Goal: Task Accomplishment & Management: Manage account settings

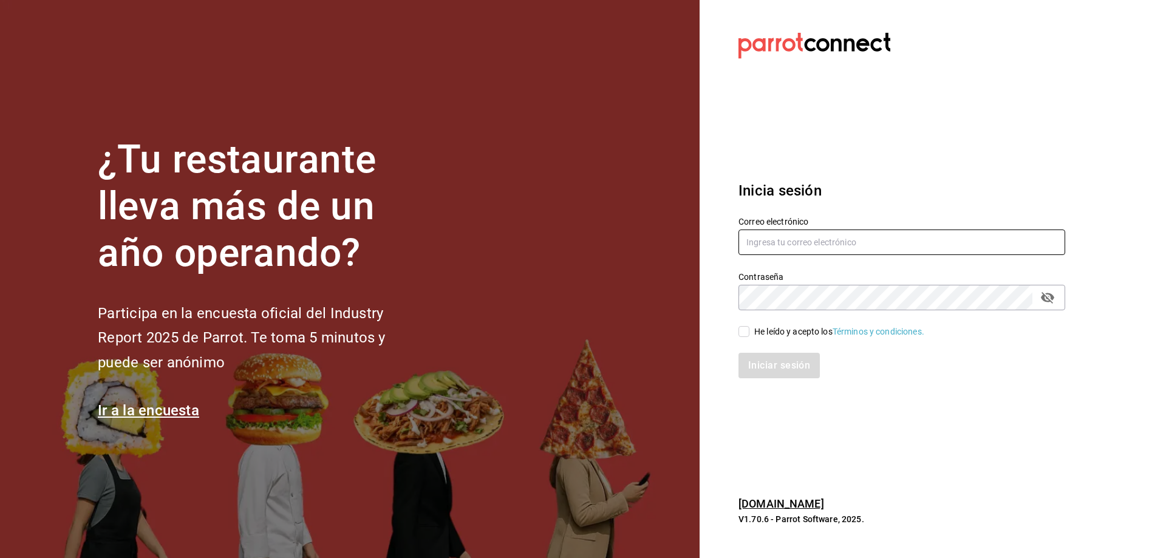
click at [787, 239] on input "text" at bounding box center [901, 241] width 327 height 25
type input "J"
type input "[PERSON_NAME][EMAIL_ADDRESS][PERSON_NAME][DOMAIN_NAME]"
click at [749, 333] on span "He leído y acepto los Términos y condiciones." at bounding box center [836, 331] width 175 height 13
click at [749, 333] on input "He leído y acepto los Términos y condiciones." at bounding box center [743, 331] width 11 height 11
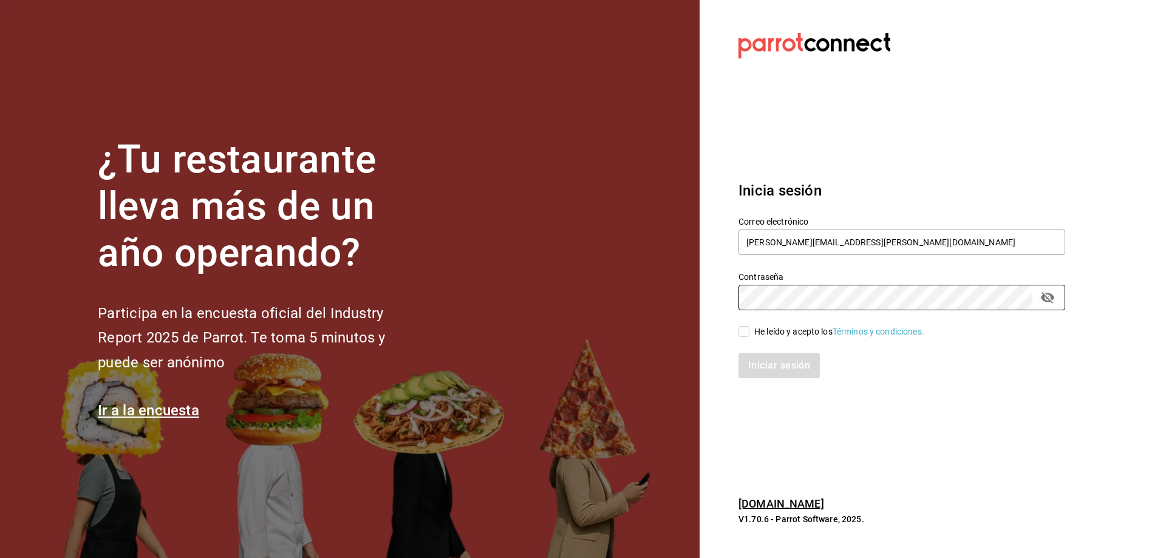
checkbox input "true"
click at [782, 366] on button "Iniciar sesión" at bounding box center [779, 365] width 83 height 25
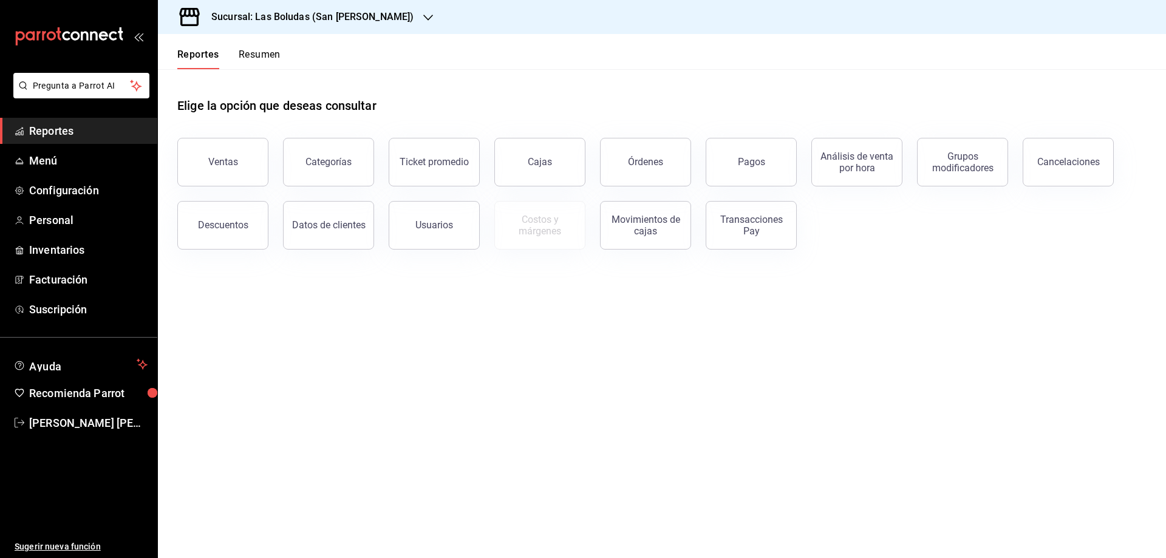
drag, startPoint x: 258, startPoint y: 53, endPoint x: 276, endPoint y: 53, distance: 17.6
click at [258, 53] on button "Resumen" at bounding box center [260, 59] width 42 height 21
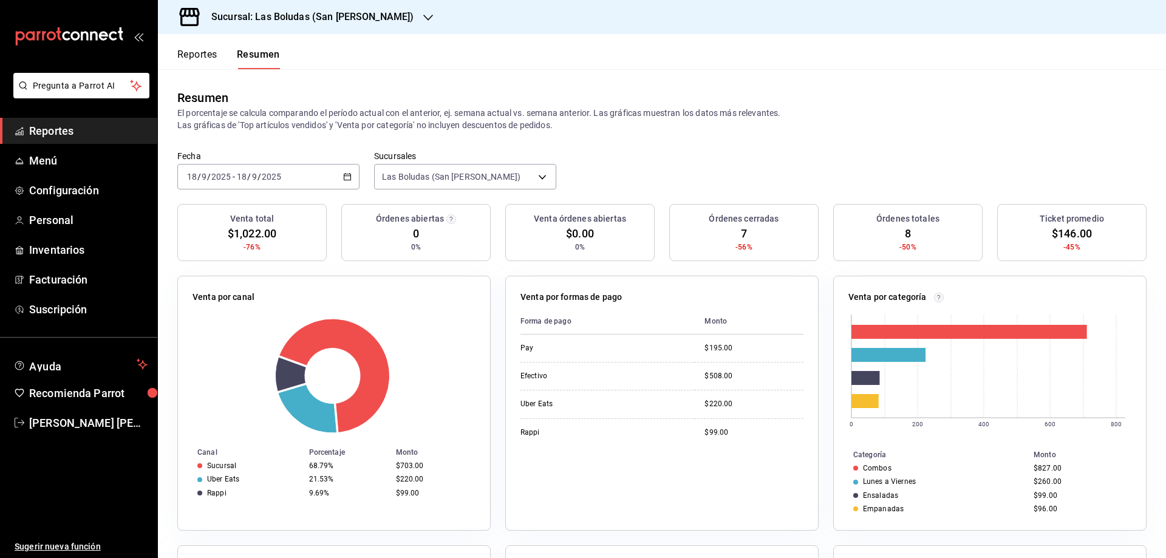
click at [344, 177] on icon "button" at bounding box center [347, 176] width 8 height 8
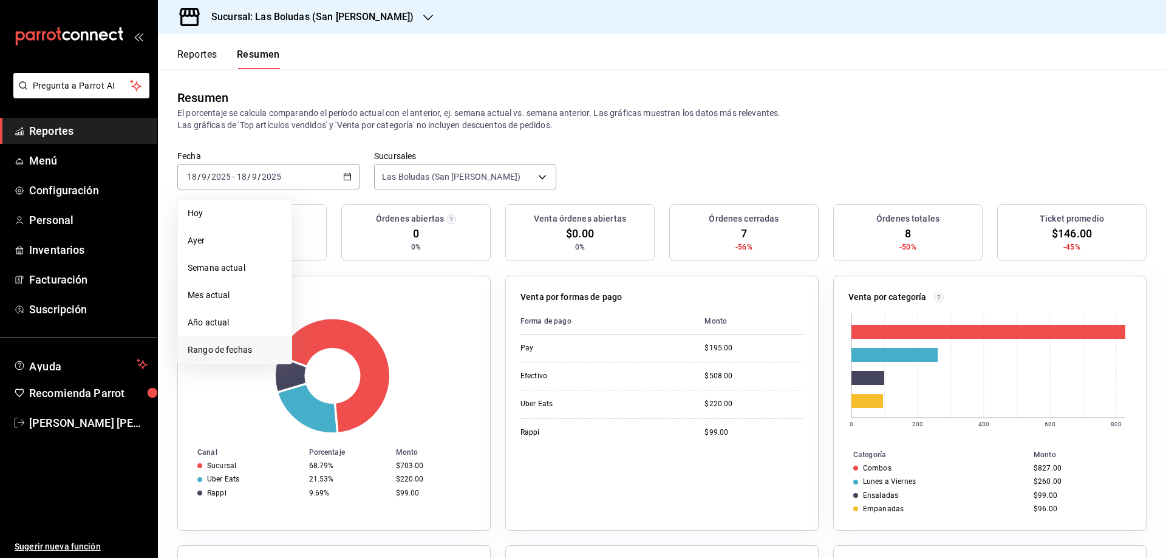
click at [218, 351] on span "Rango de fechas" at bounding box center [235, 350] width 94 height 13
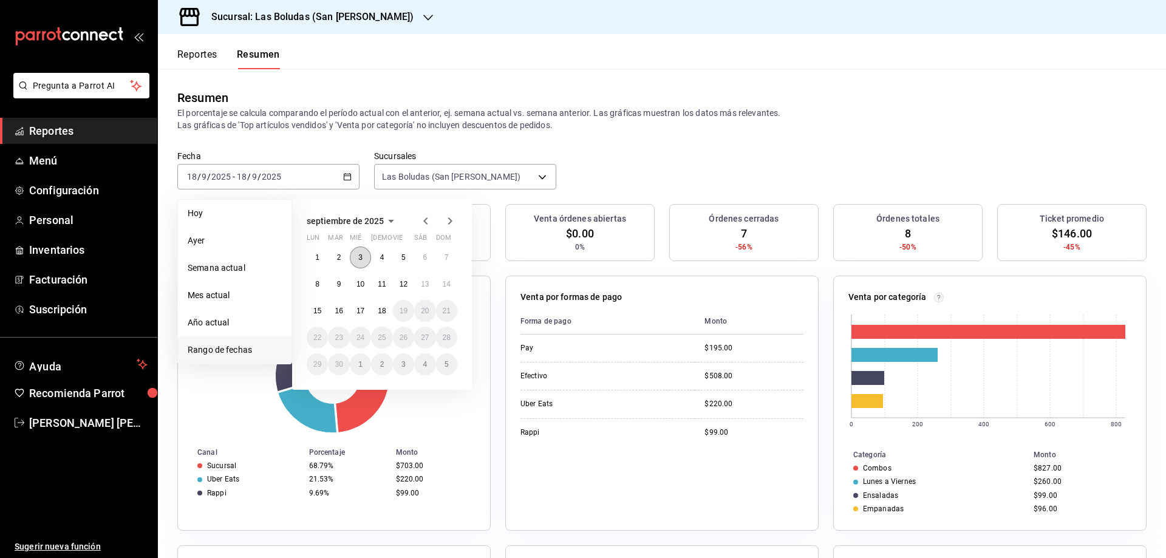
click at [358, 257] on abbr "3" at bounding box center [360, 257] width 4 height 8
click at [358, 256] on abbr "3" at bounding box center [360, 257] width 4 height 8
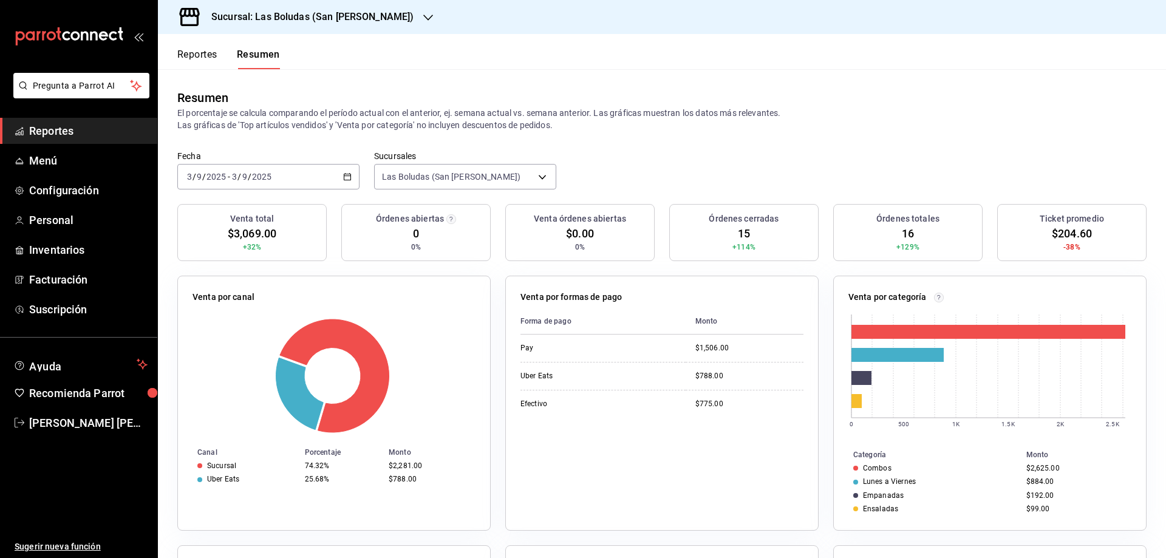
click at [341, 175] on div "[DATE] [DATE] - [DATE] [DATE]" at bounding box center [268, 176] width 182 height 25
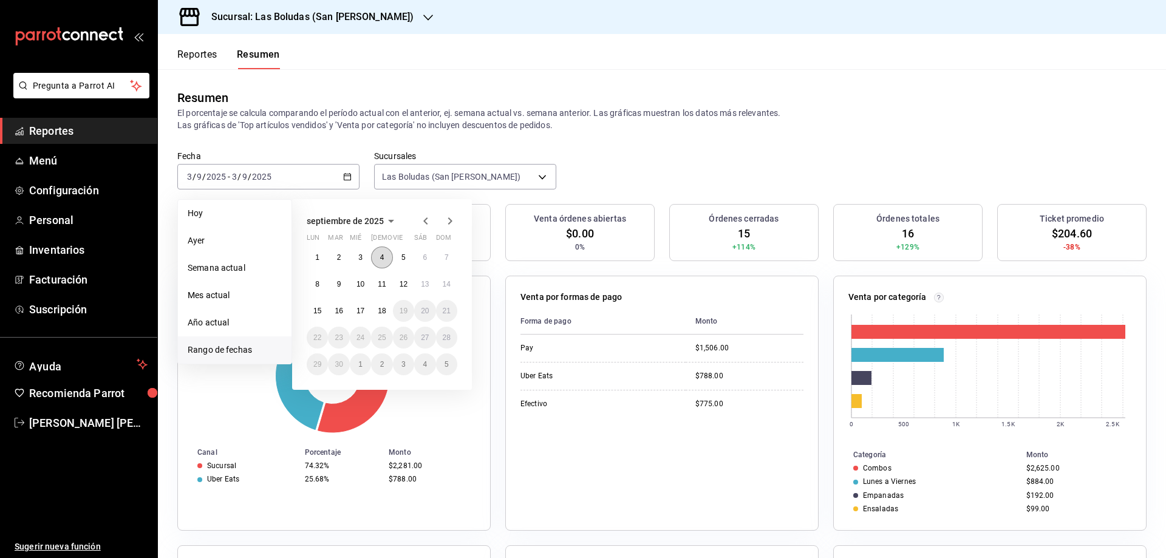
click at [384, 257] on abbr "4" at bounding box center [382, 257] width 4 height 8
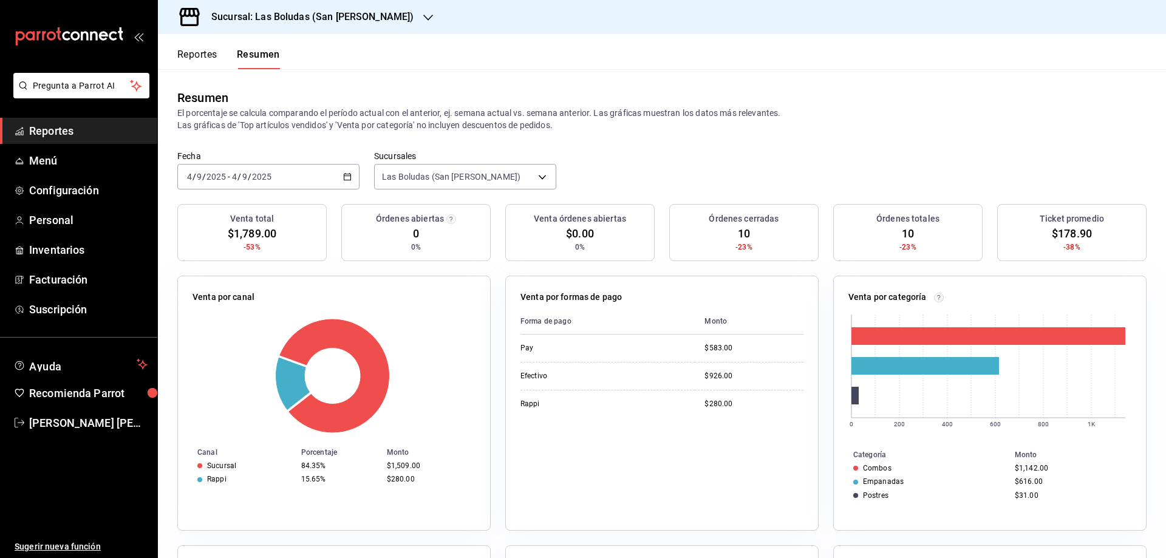
click at [346, 175] on icon "button" at bounding box center [347, 176] width 8 height 8
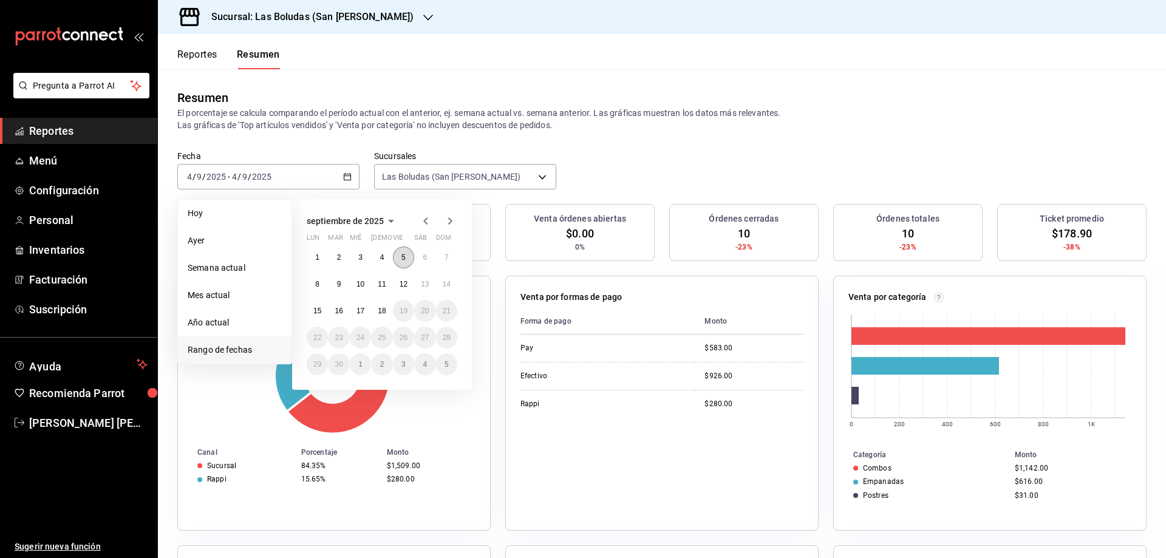
click at [406, 257] on button "5" at bounding box center [403, 257] width 21 height 22
click at [401, 255] on abbr "5" at bounding box center [403, 257] width 4 height 8
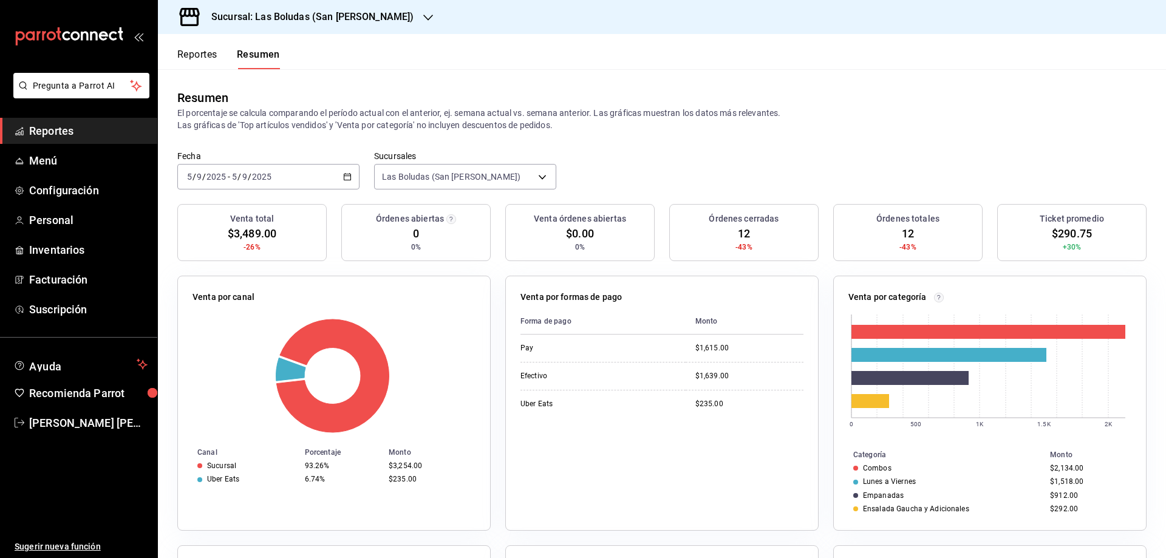
click at [350, 175] on div "[DATE] [DATE] - [DATE] [DATE]" at bounding box center [268, 176] width 182 height 25
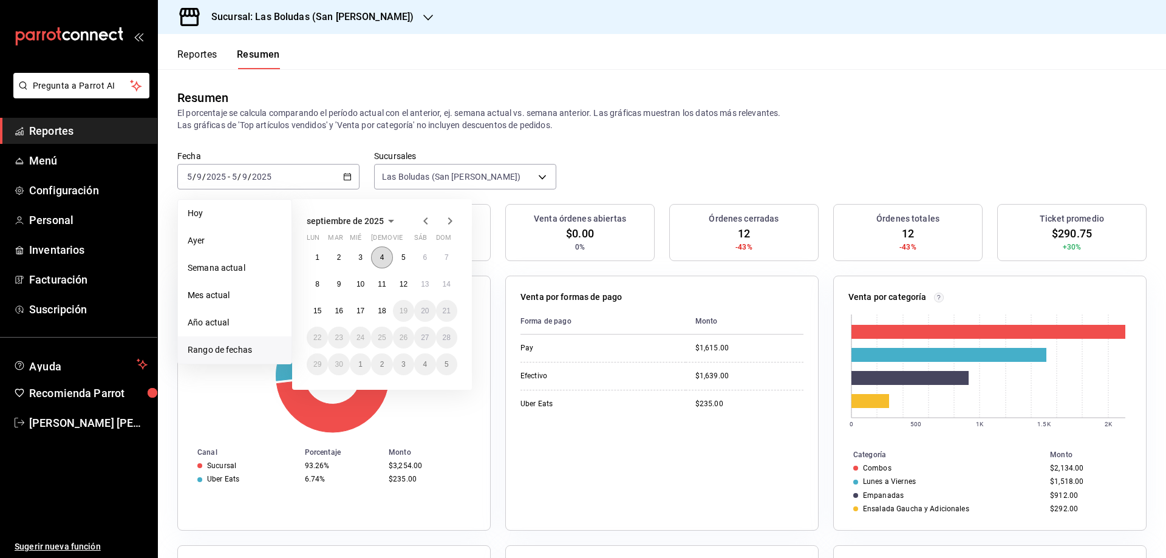
click at [382, 262] on abbr "4" at bounding box center [382, 257] width 4 height 8
click at [423, 256] on abbr "6" at bounding box center [425, 257] width 4 height 8
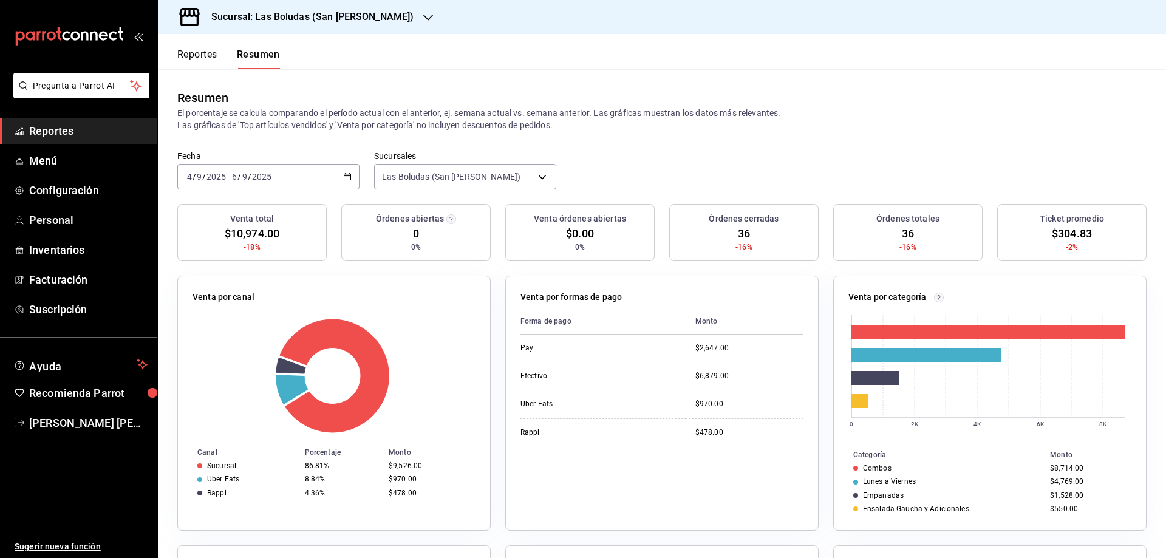
click at [352, 175] on div "[DATE] [DATE] - [DATE] [DATE]" at bounding box center [268, 176] width 182 height 25
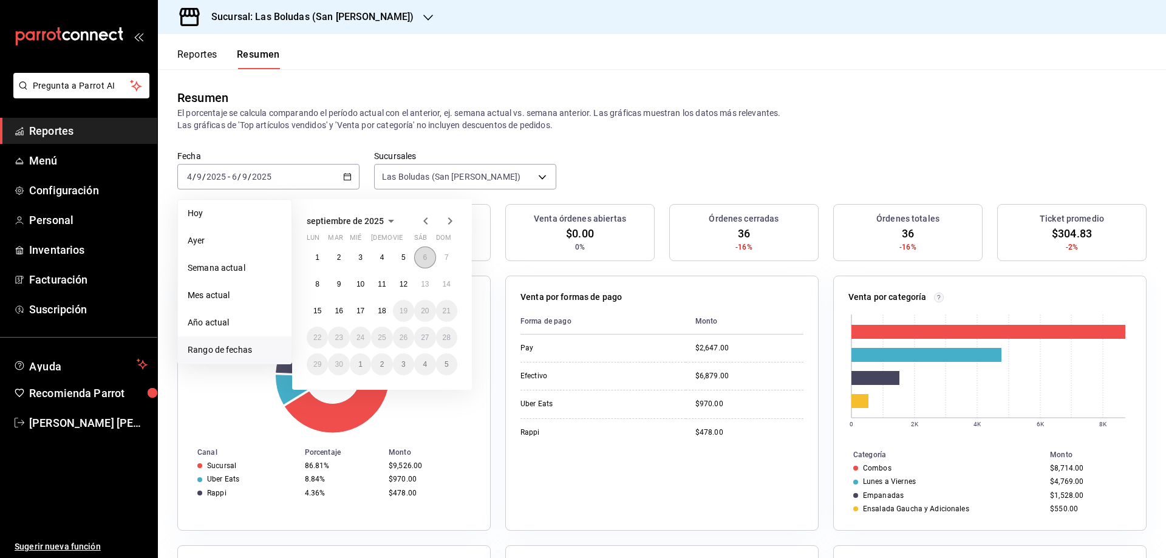
click at [426, 254] on abbr "6" at bounding box center [425, 257] width 4 height 8
click at [426, 258] on abbr "6" at bounding box center [425, 257] width 4 height 8
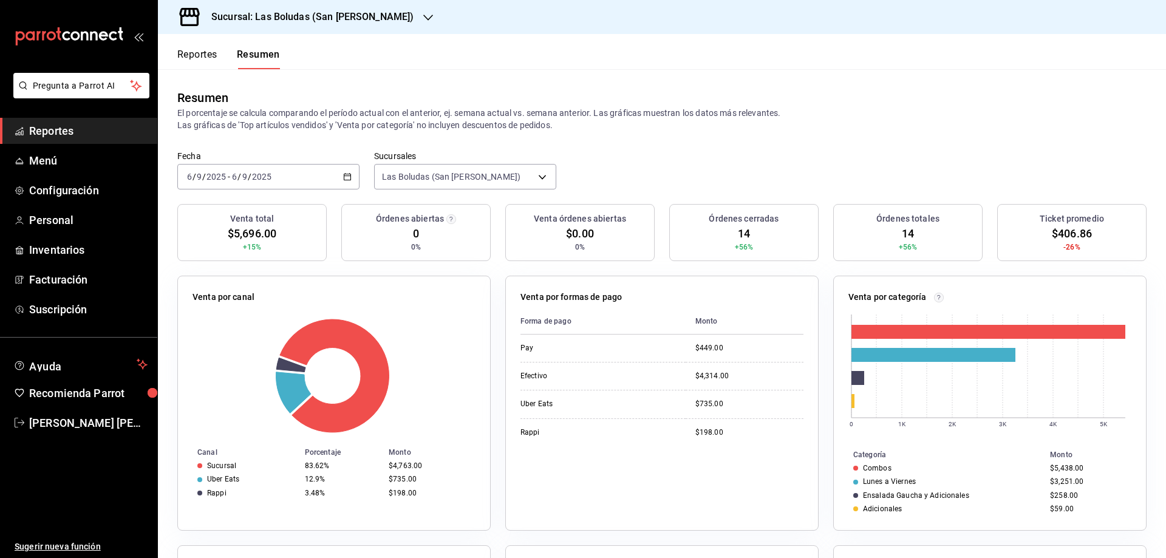
click at [348, 174] on \(Stroke\) "button" at bounding box center [347, 177] width 7 height 7
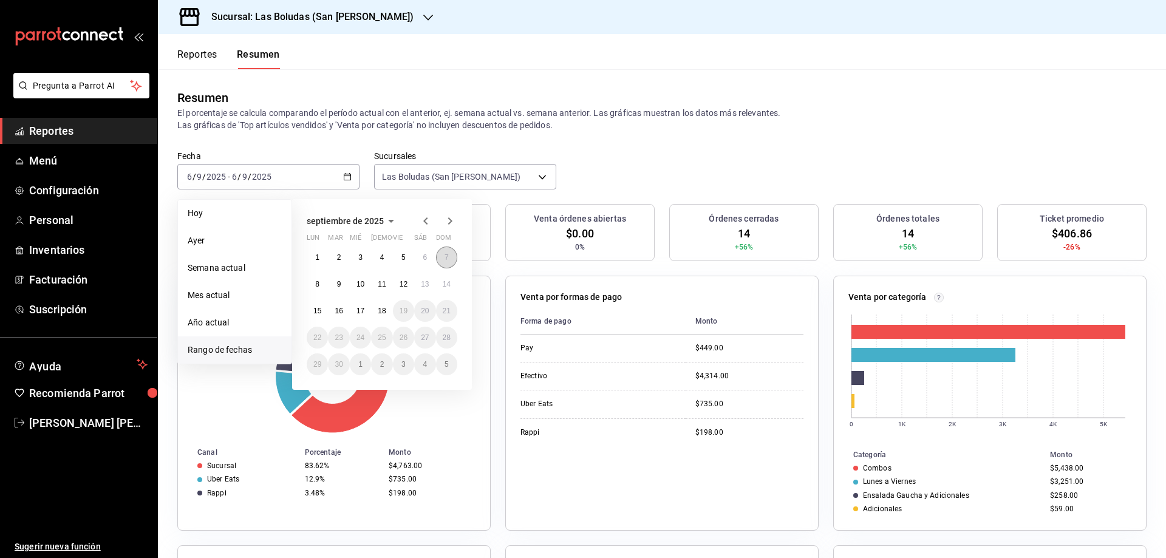
click at [443, 257] on button "7" at bounding box center [446, 257] width 21 height 22
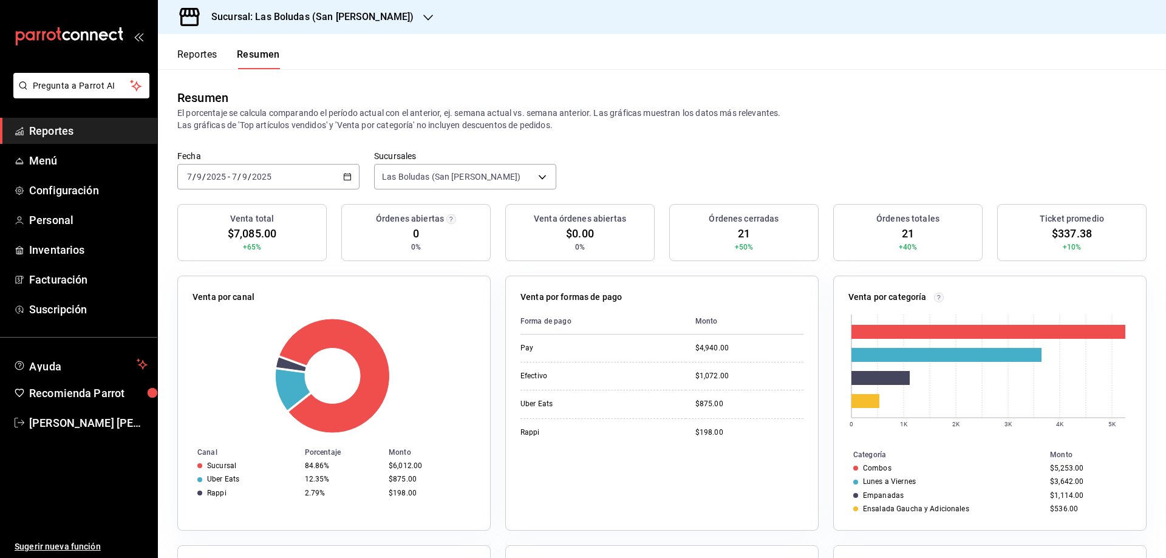
click at [344, 175] on \(Stroke\) "button" at bounding box center [347, 177] width 7 height 7
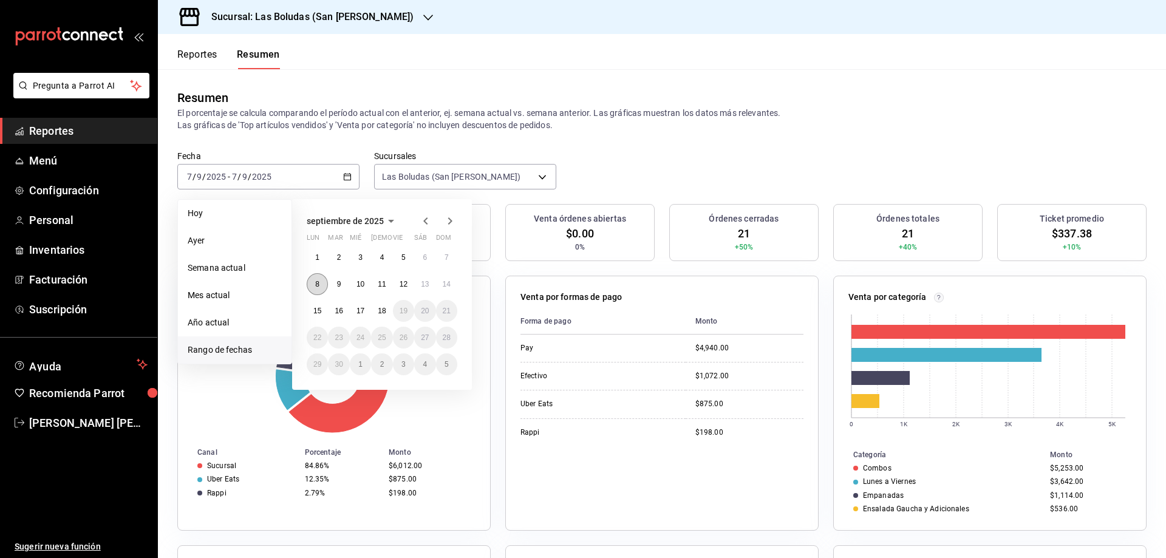
click at [315, 282] on abbr "8" at bounding box center [317, 284] width 4 height 8
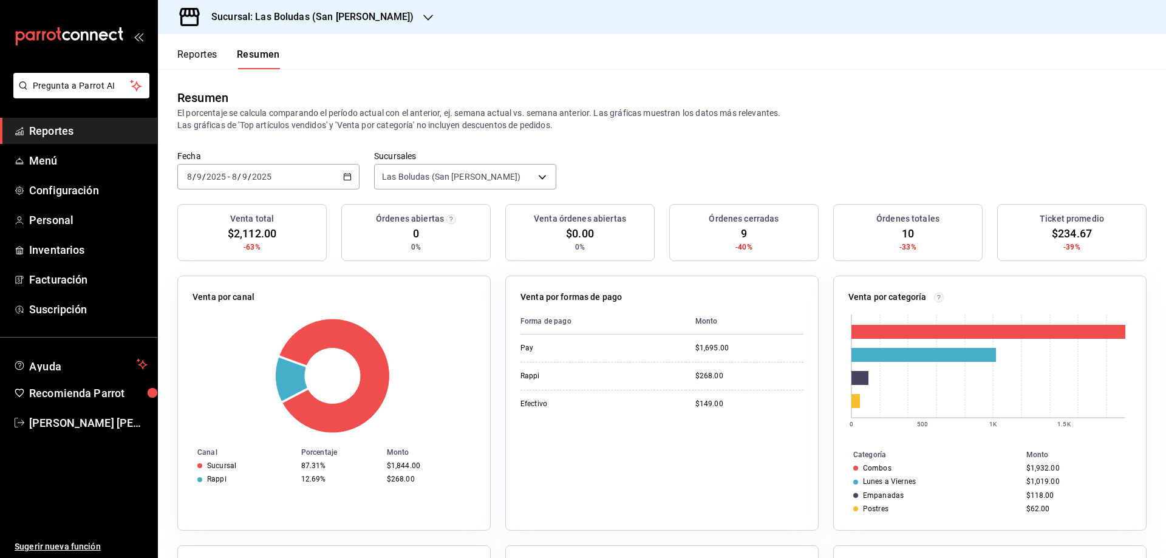
click at [345, 175] on icon "button" at bounding box center [347, 176] width 8 height 8
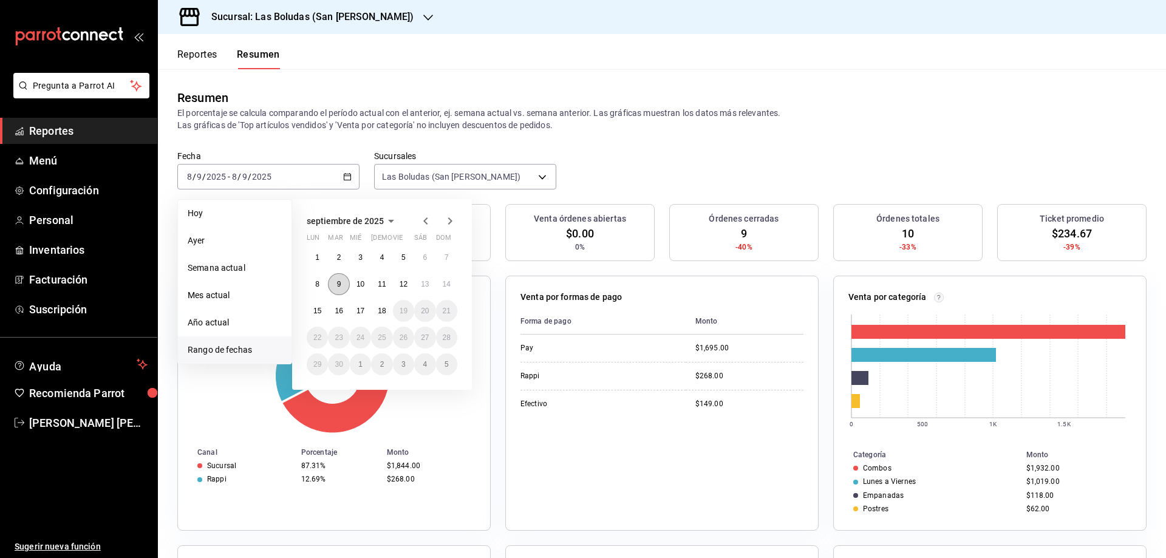
click at [334, 283] on button "9" at bounding box center [338, 284] width 21 height 22
click at [338, 281] on abbr "9" at bounding box center [339, 284] width 4 height 8
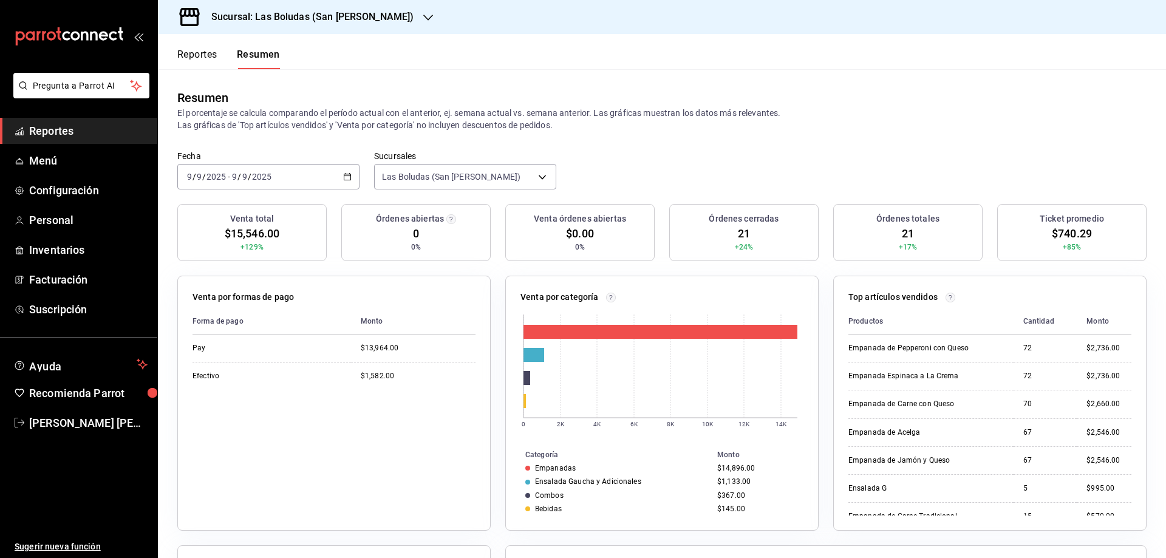
click at [348, 178] on \(Stroke\) "button" at bounding box center [347, 177] width 7 height 7
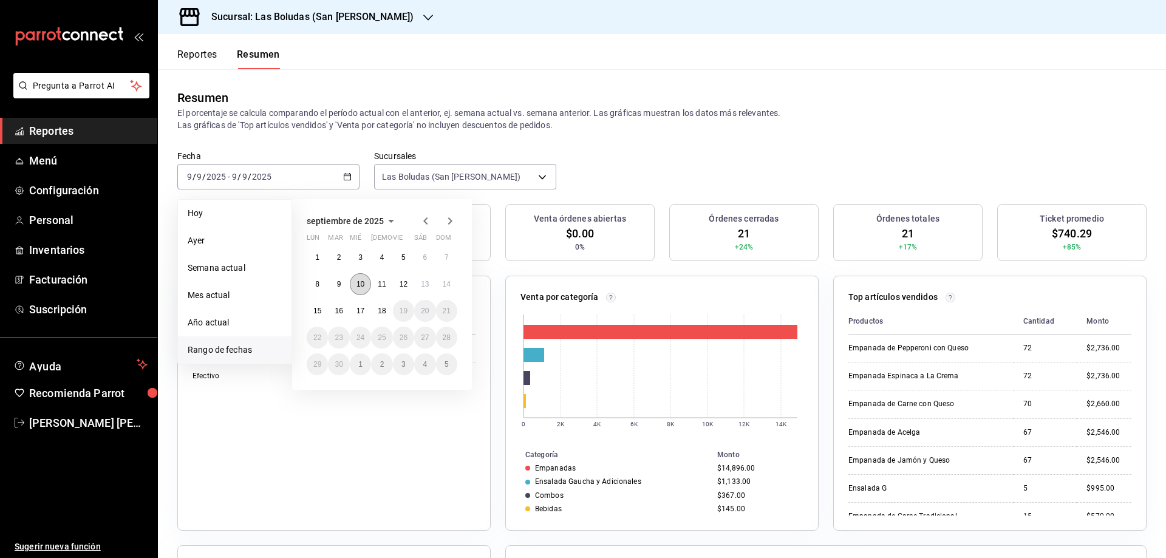
click at [362, 286] on abbr "10" at bounding box center [360, 284] width 8 height 8
click at [361, 285] on abbr "10" at bounding box center [360, 284] width 8 height 8
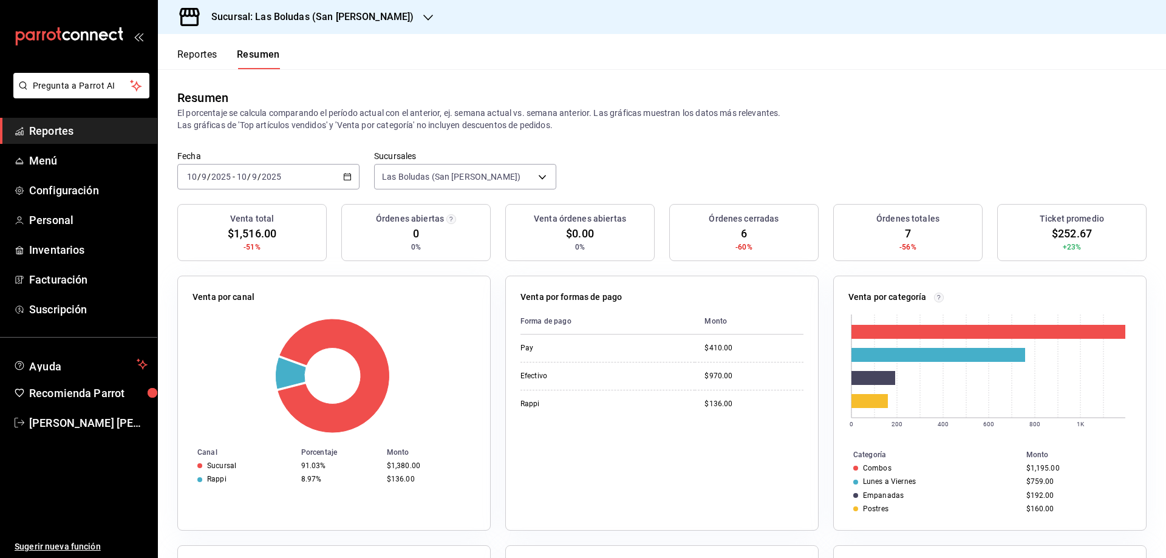
click at [344, 175] on icon "button" at bounding box center [347, 176] width 8 height 8
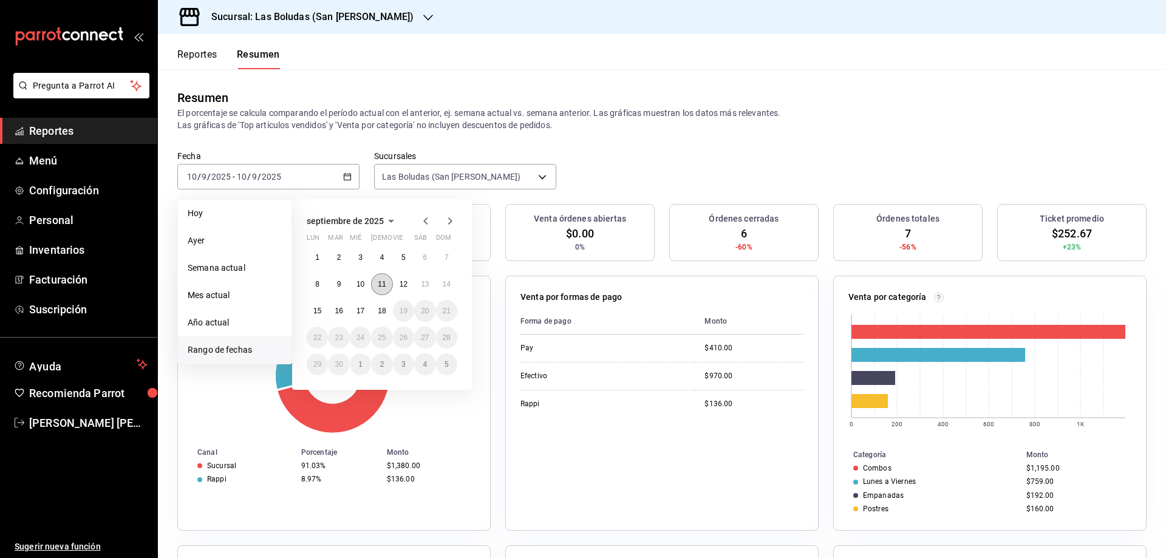
click at [382, 287] on abbr "11" at bounding box center [382, 284] width 8 height 8
click at [382, 286] on abbr "11" at bounding box center [382, 284] width 8 height 8
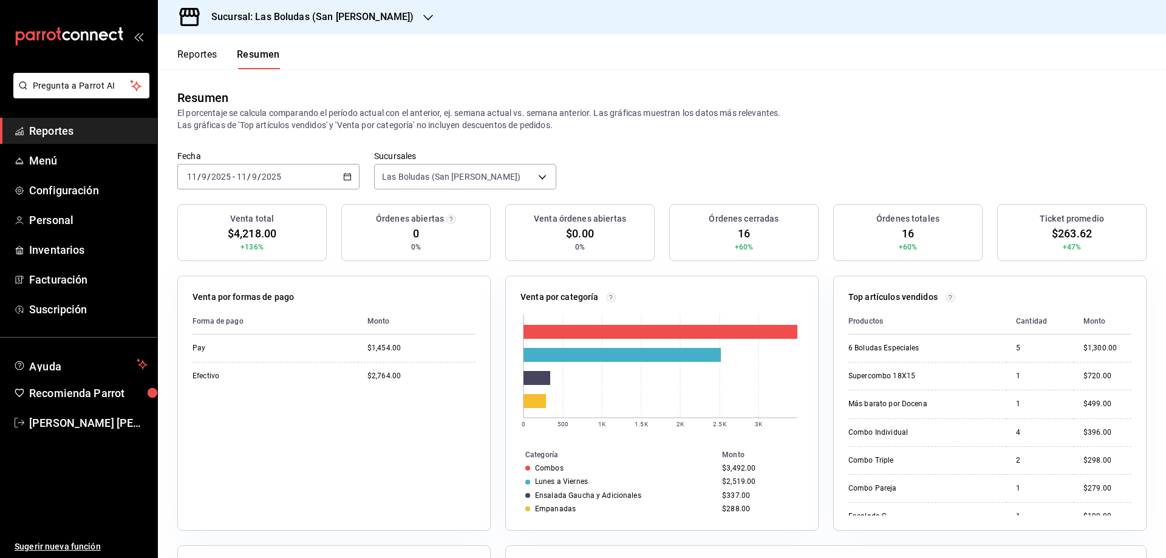
click at [347, 172] on icon "button" at bounding box center [347, 176] width 8 height 8
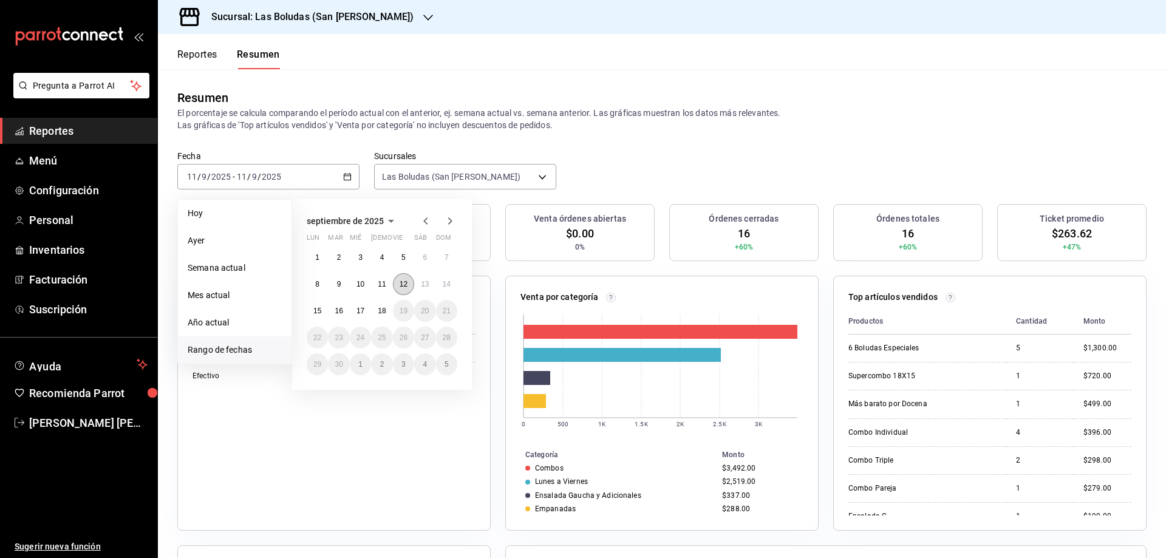
click at [403, 283] on abbr "12" at bounding box center [403, 284] width 8 height 8
click at [405, 279] on button "12" at bounding box center [403, 284] width 21 height 22
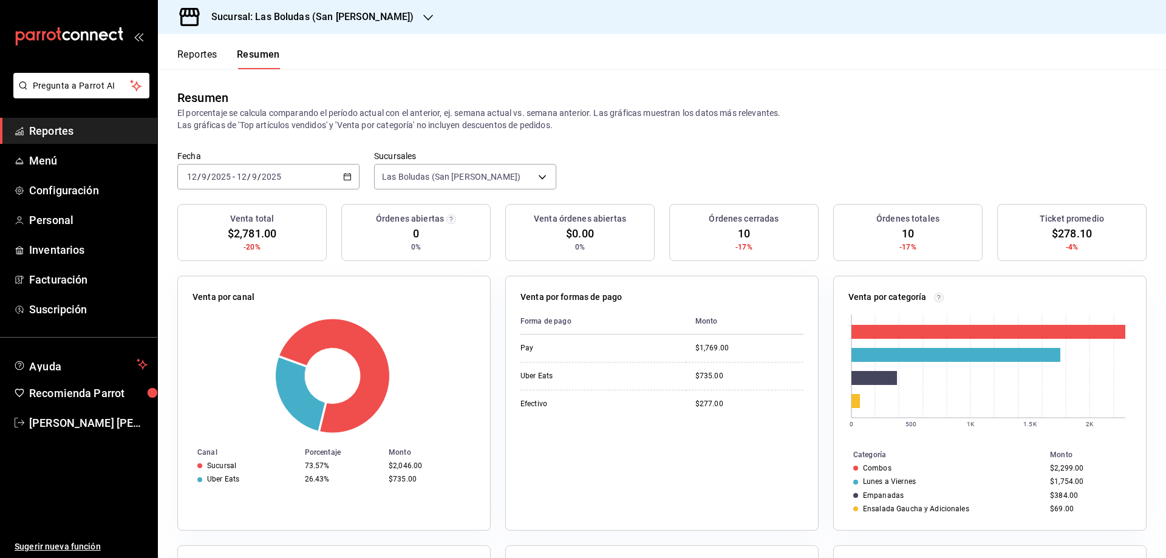
click at [344, 176] on \(Stroke\) "button" at bounding box center [347, 175] width 7 height 1
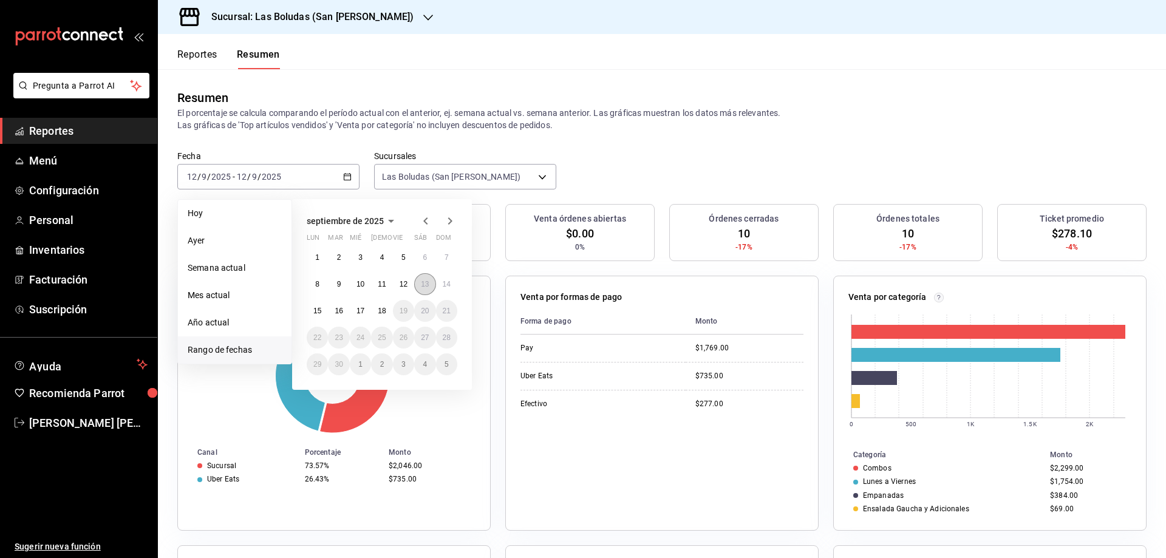
click at [427, 278] on button "13" at bounding box center [424, 284] width 21 height 22
click at [418, 280] on button "13" at bounding box center [424, 284] width 21 height 22
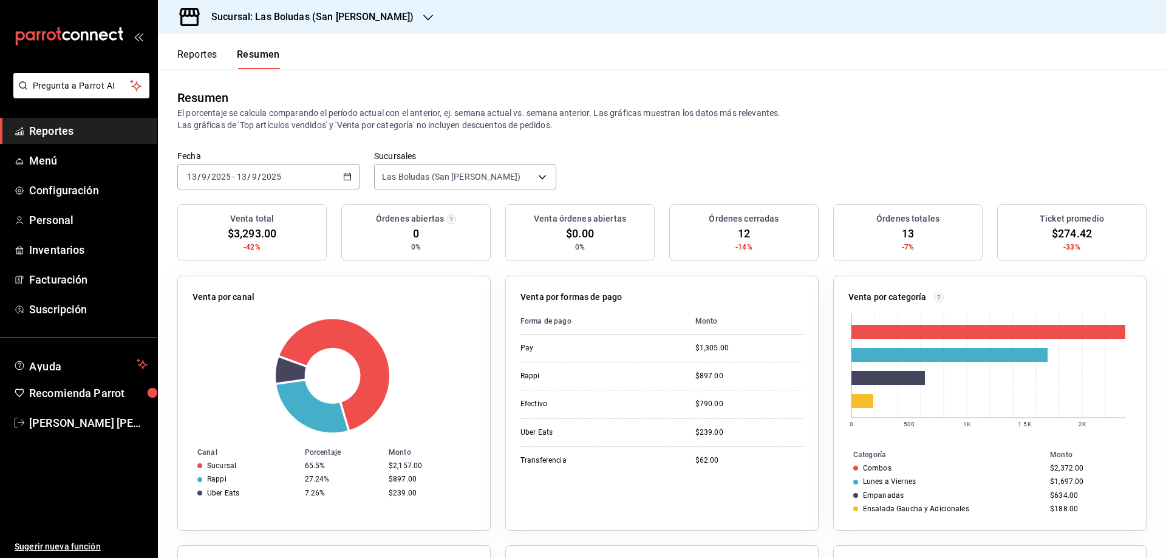
click at [345, 180] on \(Stroke\) "button" at bounding box center [347, 177] width 7 height 7
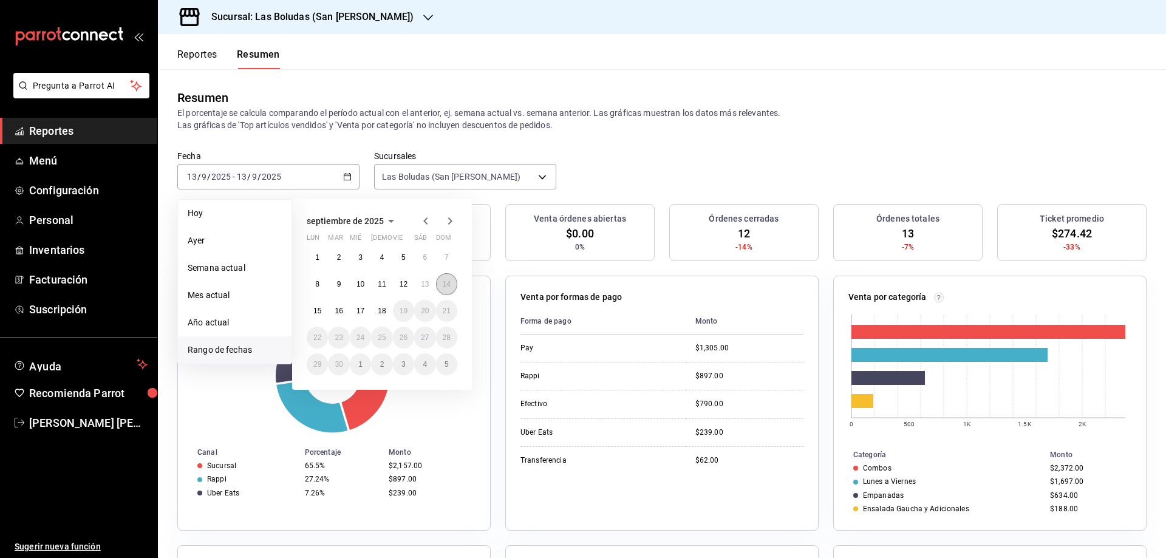
click at [447, 282] on abbr "14" at bounding box center [447, 284] width 8 height 8
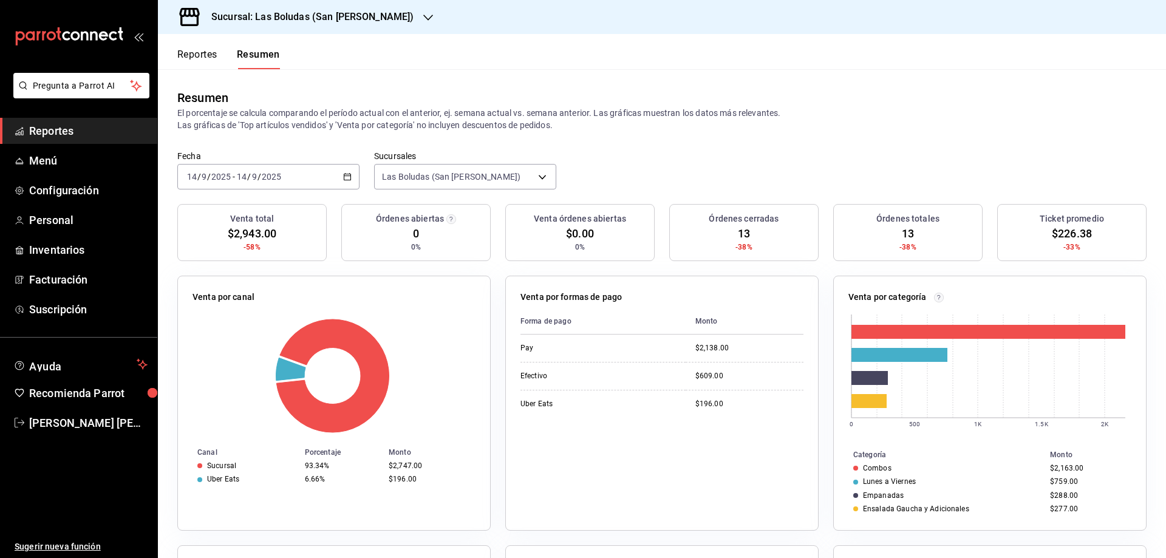
click at [345, 178] on icon "button" at bounding box center [347, 176] width 8 height 8
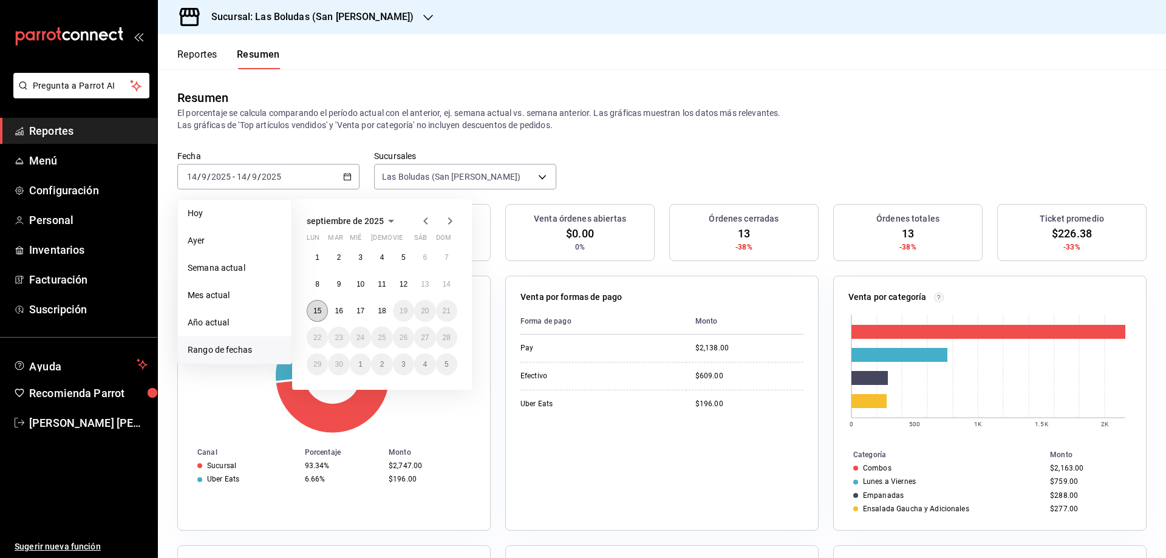
click at [317, 313] on abbr "15" at bounding box center [317, 311] width 8 height 8
click at [316, 310] on abbr "15" at bounding box center [317, 311] width 8 height 8
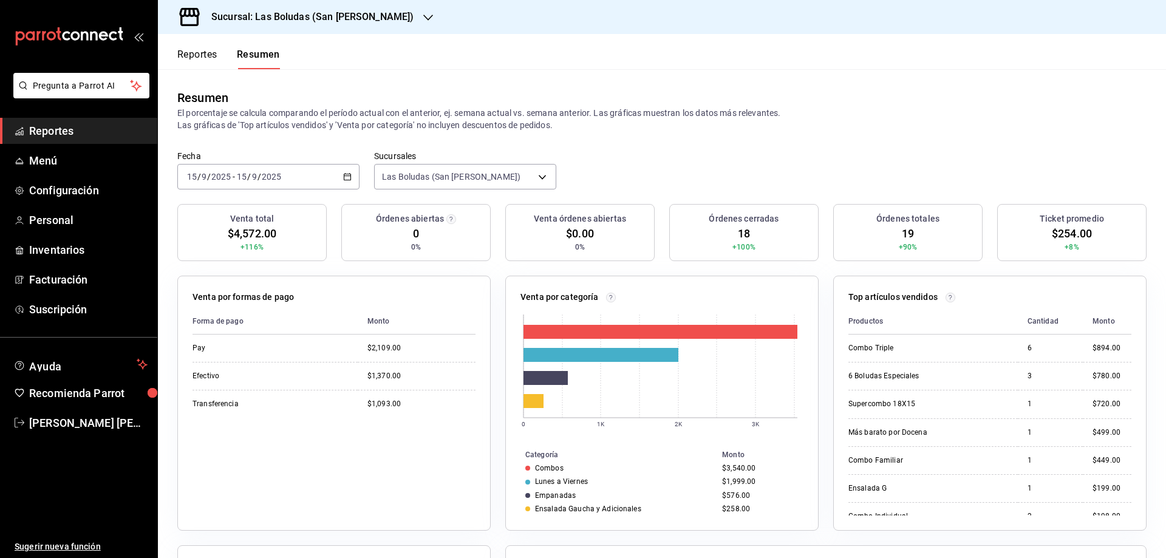
click at [346, 178] on icon "button" at bounding box center [347, 176] width 8 height 8
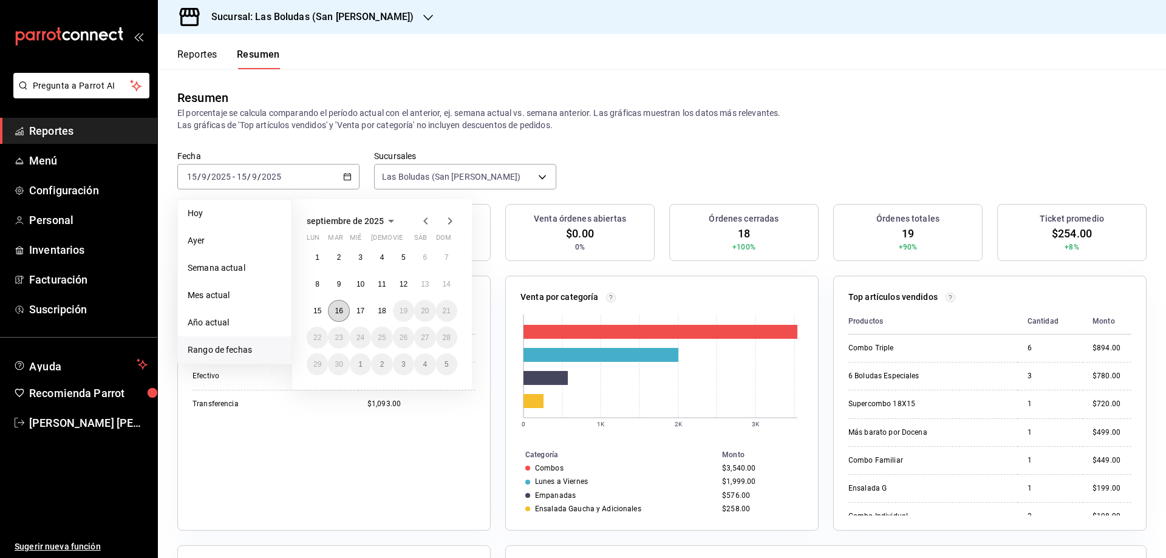
click at [343, 305] on button "16" at bounding box center [338, 311] width 21 height 22
click at [342, 306] on button "16" at bounding box center [338, 311] width 21 height 22
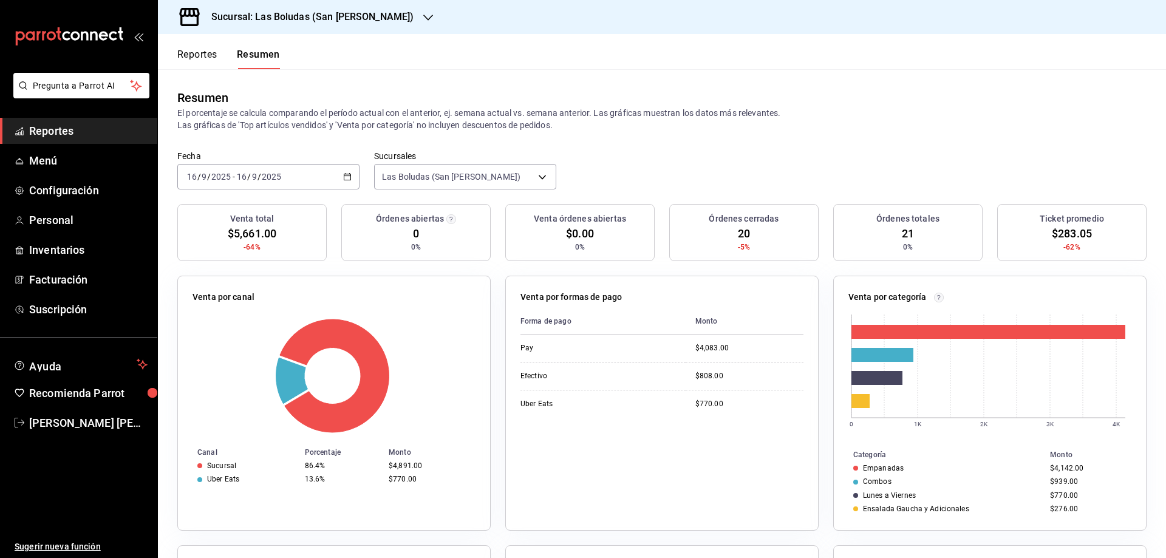
click at [344, 178] on \(Stroke\) "button" at bounding box center [347, 177] width 7 height 7
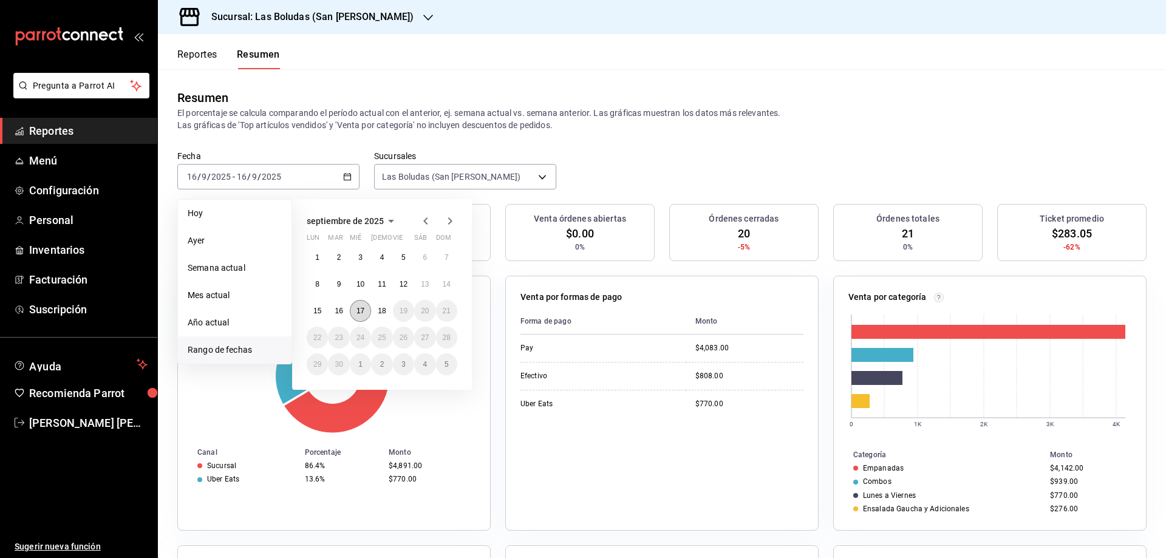
click at [362, 309] on abbr "17" at bounding box center [360, 311] width 8 height 8
click at [362, 308] on abbr "17" at bounding box center [360, 311] width 8 height 8
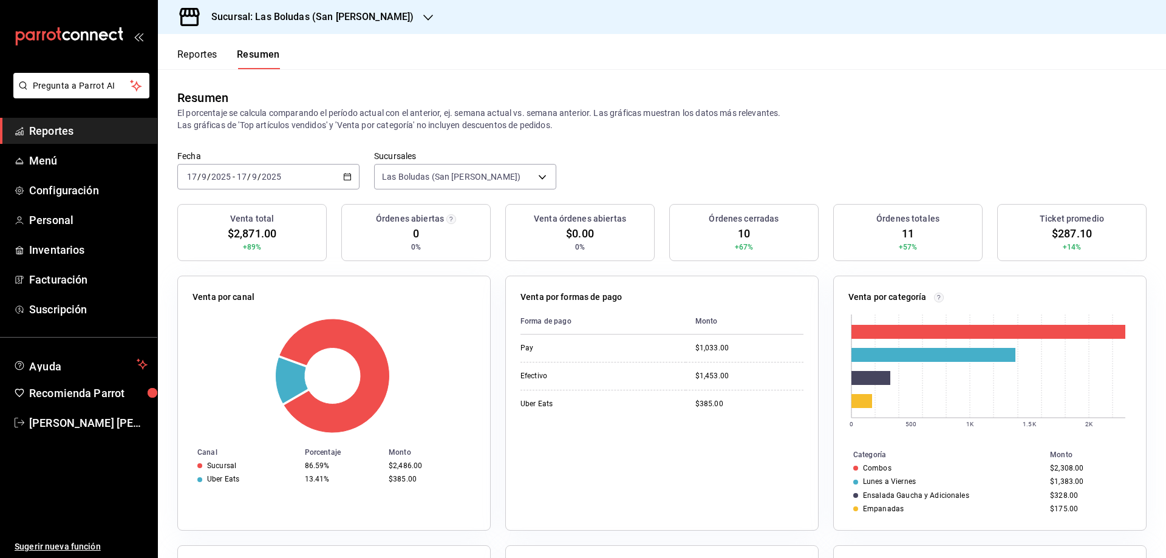
click at [339, 172] on div "[DATE] [DATE] - [DATE] [DATE]" at bounding box center [268, 176] width 182 height 25
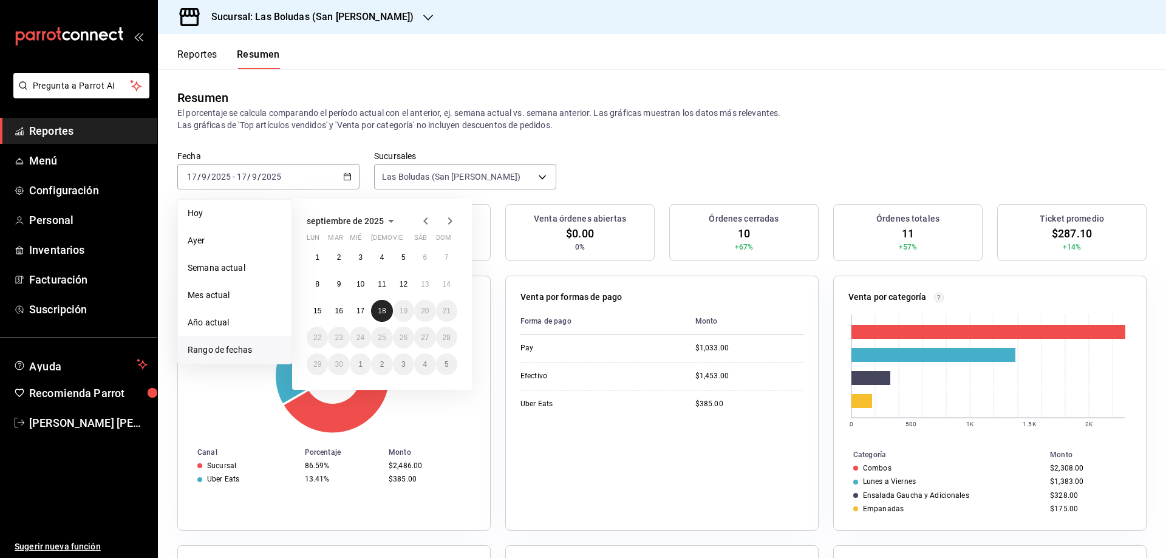
click at [387, 314] on button "18" at bounding box center [381, 311] width 21 height 22
click at [384, 308] on abbr "18" at bounding box center [382, 311] width 8 height 8
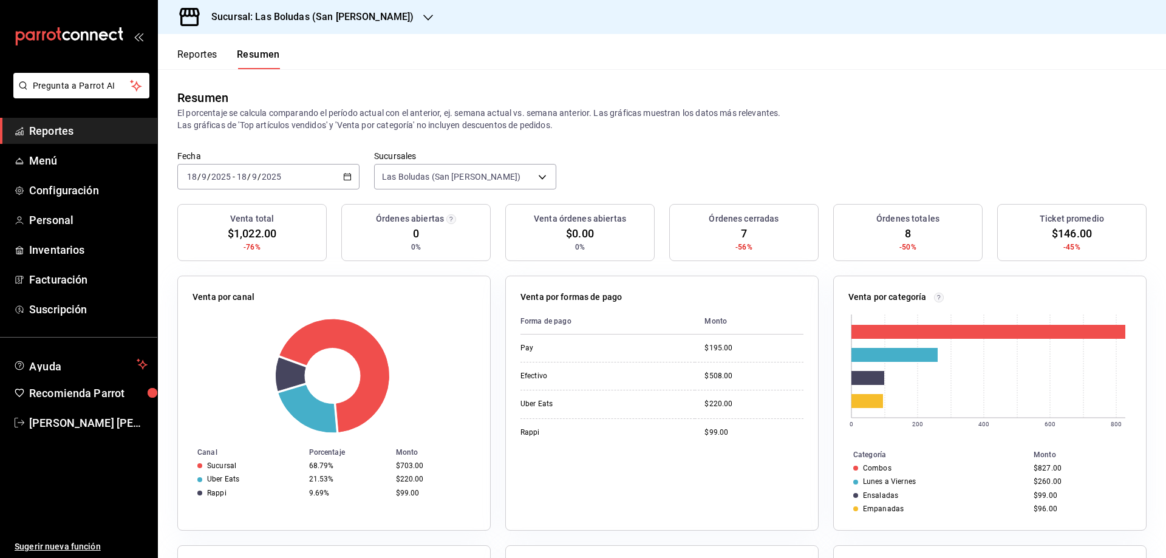
click at [351, 175] on div "[DATE] [DATE] - [DATE] [DATE]" at bounding box center [268, 176] width 182 height 25
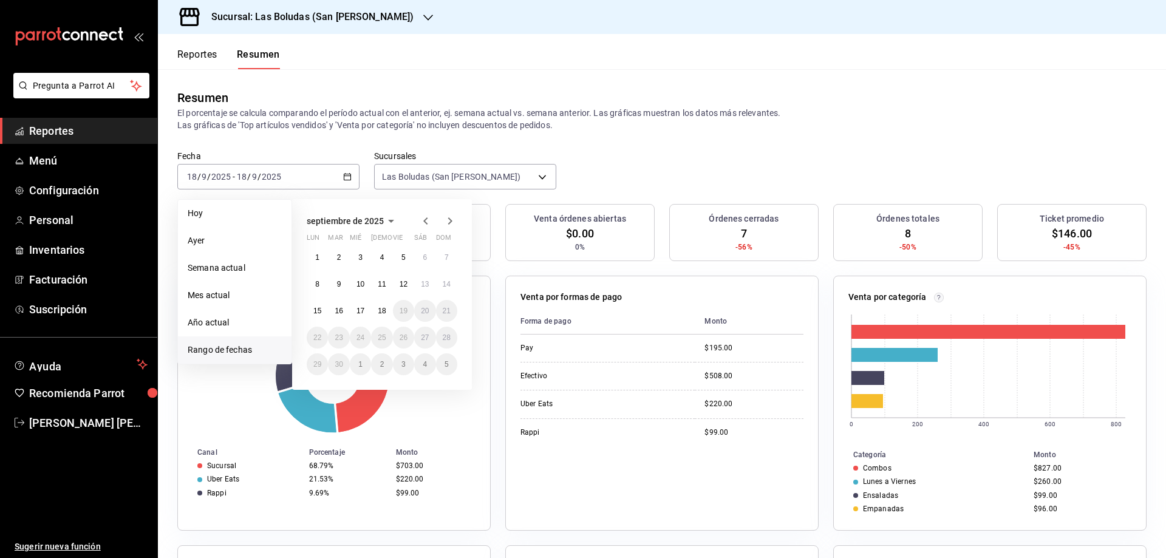
click at [387, 20] on div "Sucursal: Las Boludas (San [PERSON_NAME])" at bounding box center [303, 17] width 270 height 34
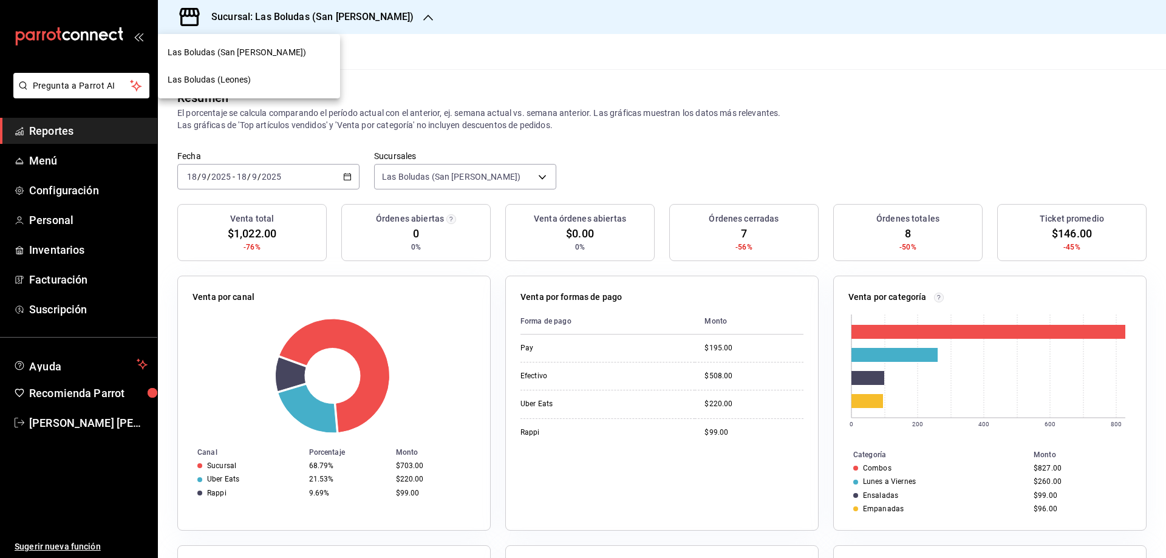
click at [245, 85] on span "Las Boludas (Leones)" at bounding box center [210, 79] width 84 height 13
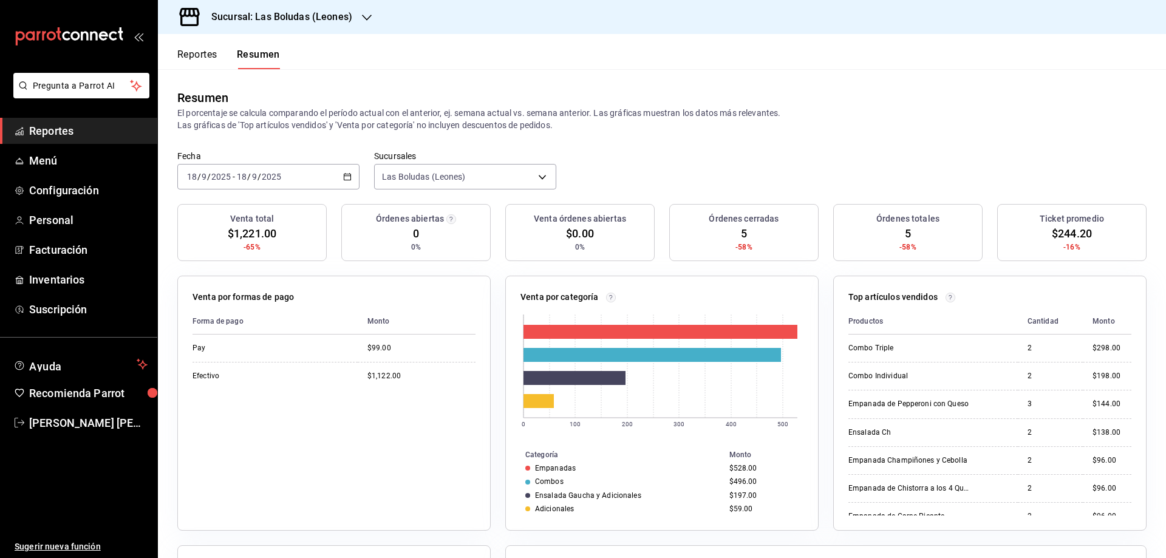
click at [333, 177] on div "[DATE] [DATE] - [DATE] [DATE]" at bounding box center [268, 176] width 182 height 25
click at [231, 347] on span "Rango de fechas" at bounding box center [235, 350] width 94 height 13
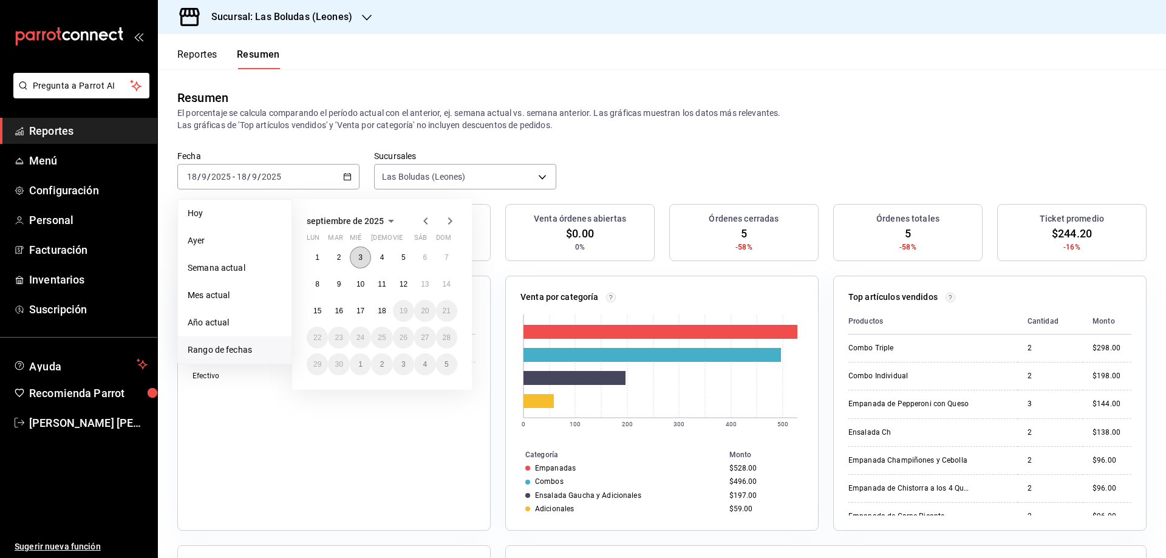
click at [360, 248] on button "3" at bounding box center [360, 257] width 21 height 22
click at [359, 254] on abbr "3" at bounding box center [360, 257] width 4 height 8
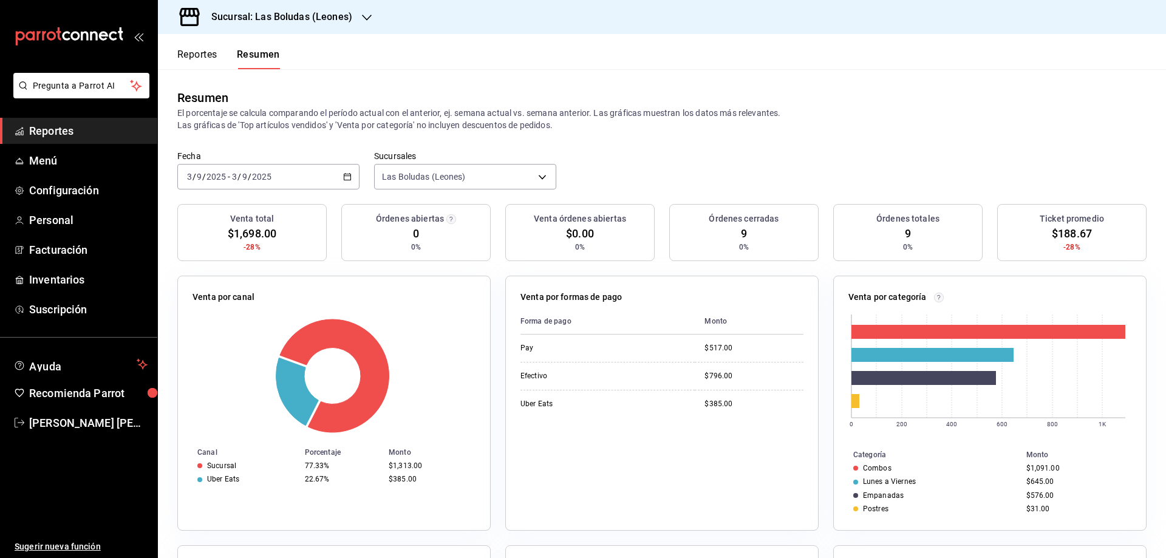
click at [344, 177] on \(Stroke\) "button" at bounding box center [347, 177] width 7 height 7
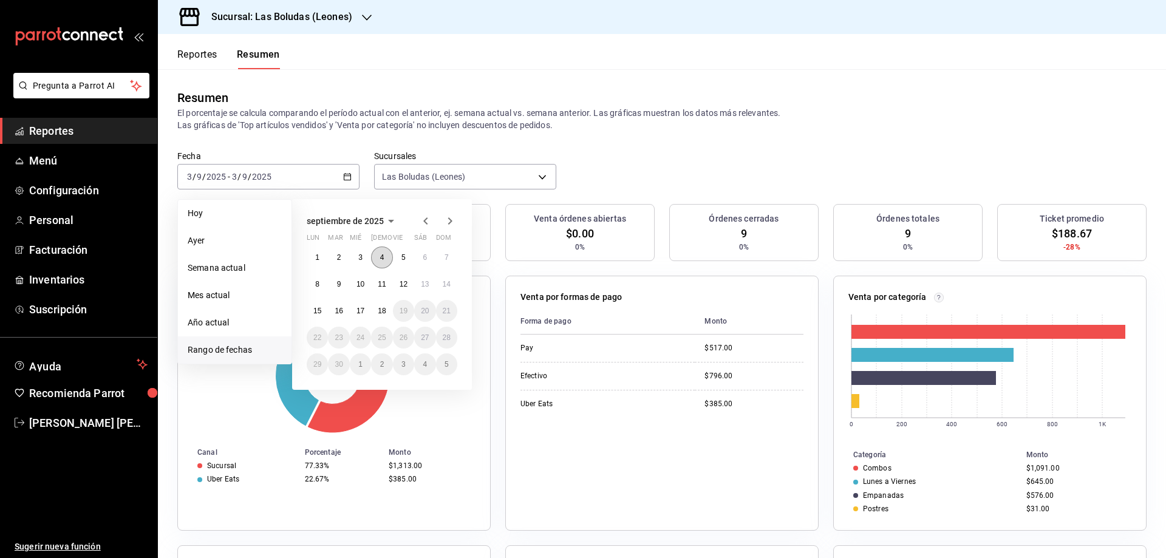
click at [381, 250] on button "4" at bounding box center [381, 257] width 21 height 22
click at [380, 254] on abbr "4" at bounding box center [382, 257] width 4 height 8
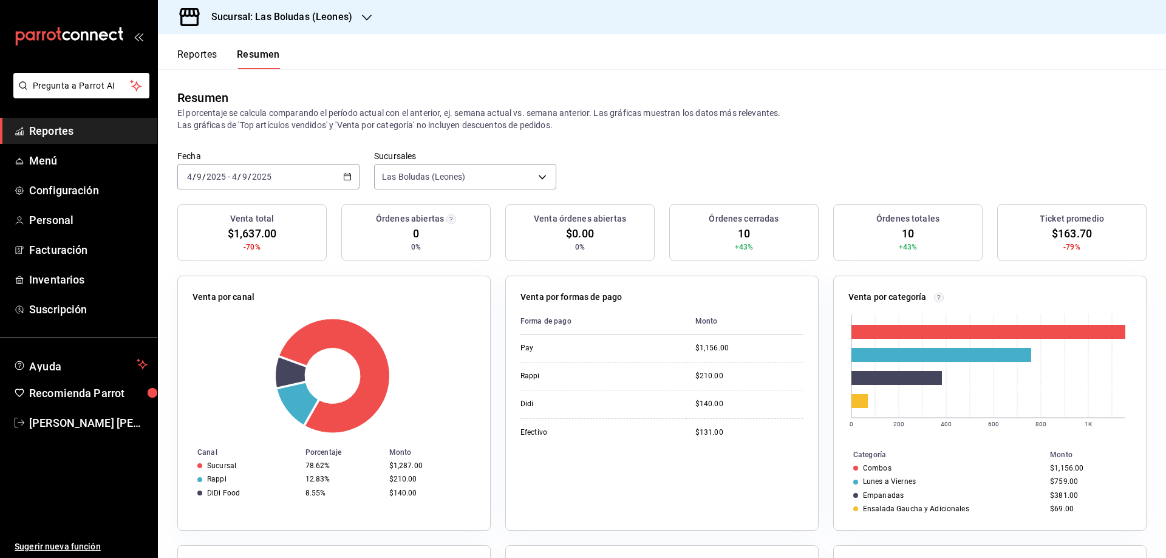
click at [345, 175] on icon "button" at bounding box center [347, 176] width 8 height 8
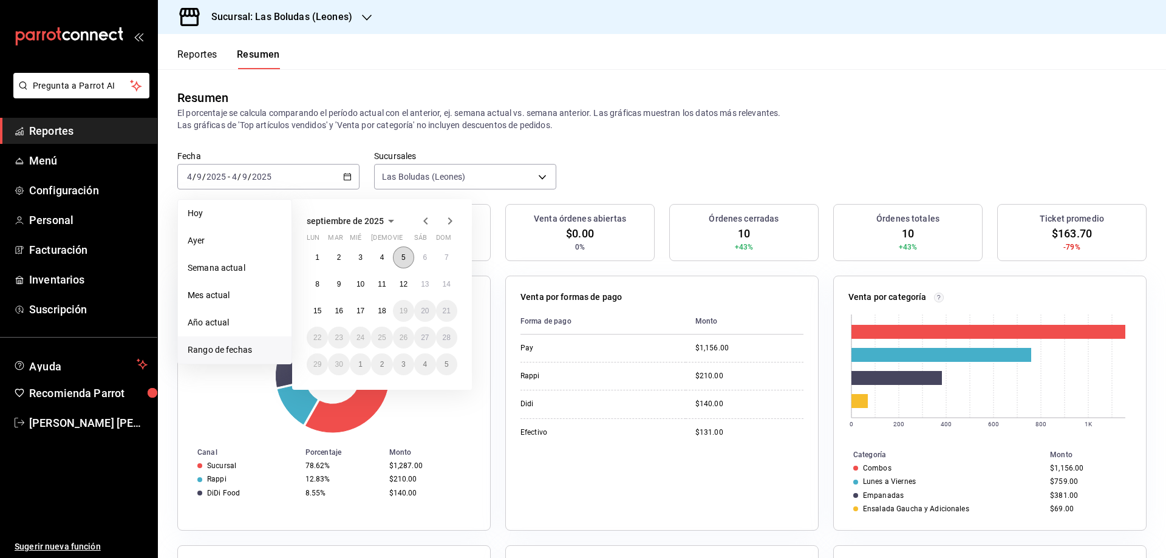
click at [404, 254] on abbr "5" at bounding box center [403, 257] width 4 height 8
click at [402, 254] on abbr "5" at bounding box center [403, 257] width 4 height 8
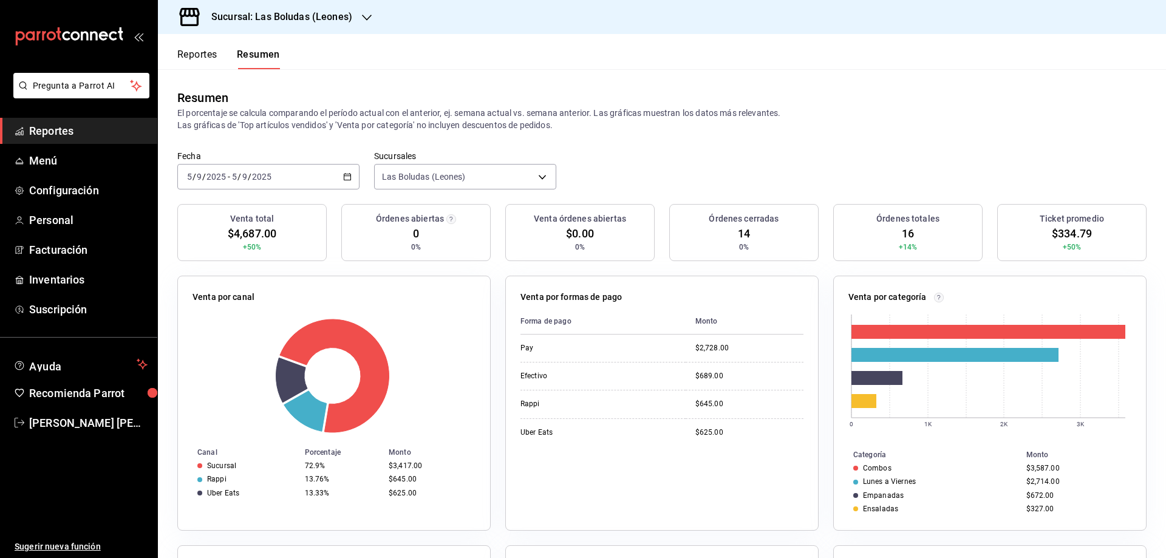
click at [350, 174] on div "[DATE] [DATE] - [DATE] [DATE]" at bounding box center [268, 176] width 182 height 25
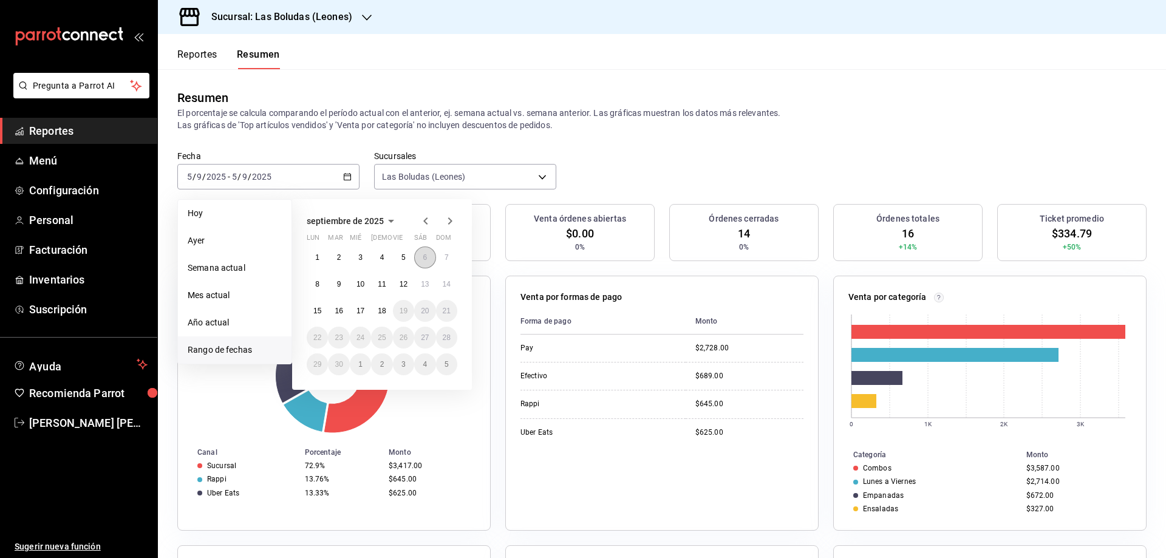
click at [424, 254] on abbr "6" at bounding box center [425, 257] width 4 height 8
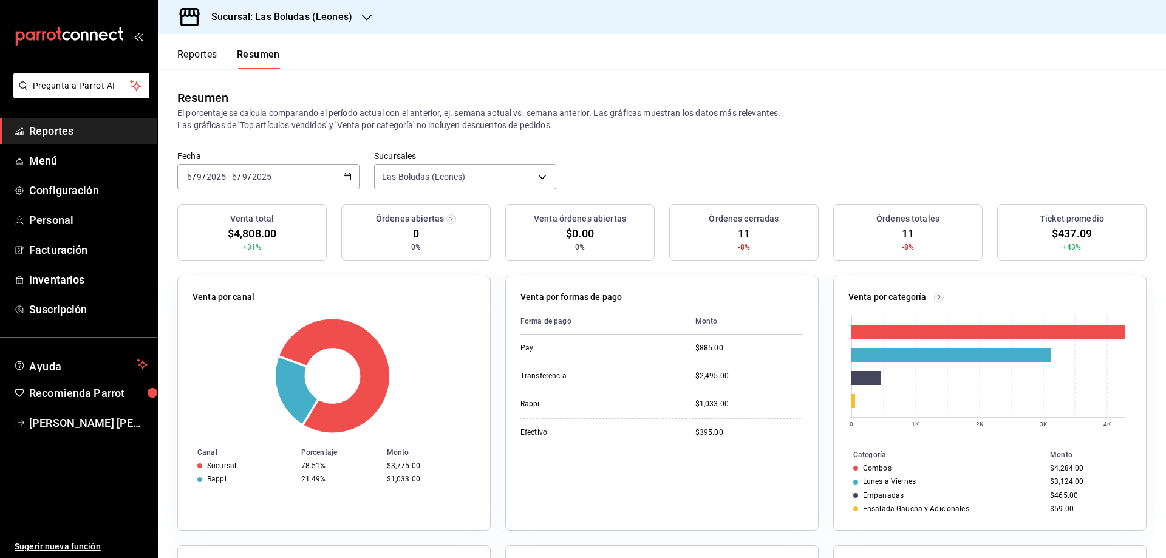
click at [344, 177] on \(Stroke\) "button" at bounding box center [347, 177] width 7 height 7
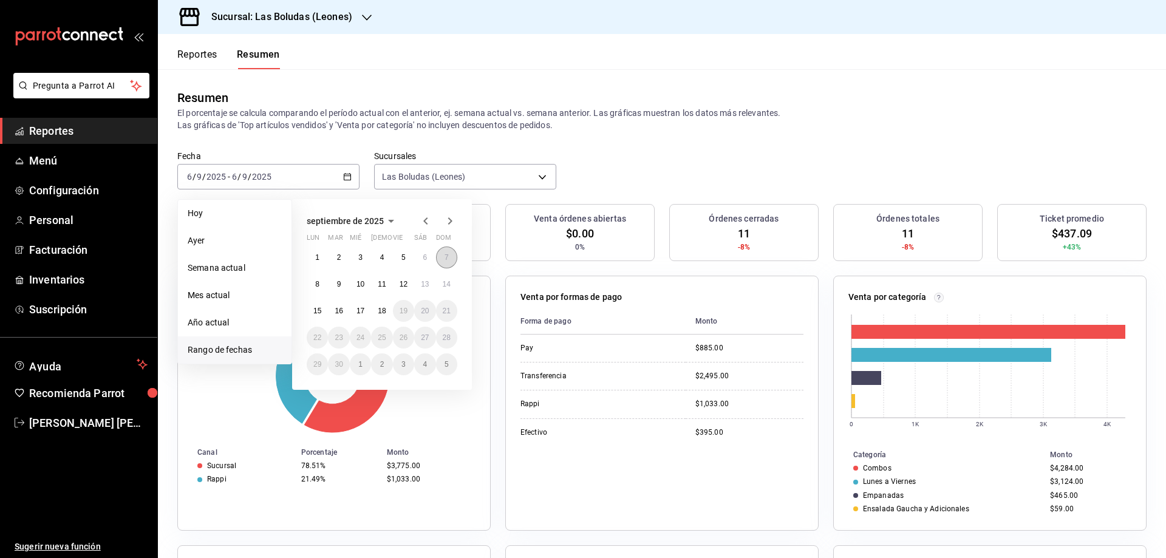
click at [444, 256] on abbr "7" at bounding box center [446, 257] width 4 height 8
click at [444, 255] on abbr "7" at bounding box center [446, 257] width 4 height 8
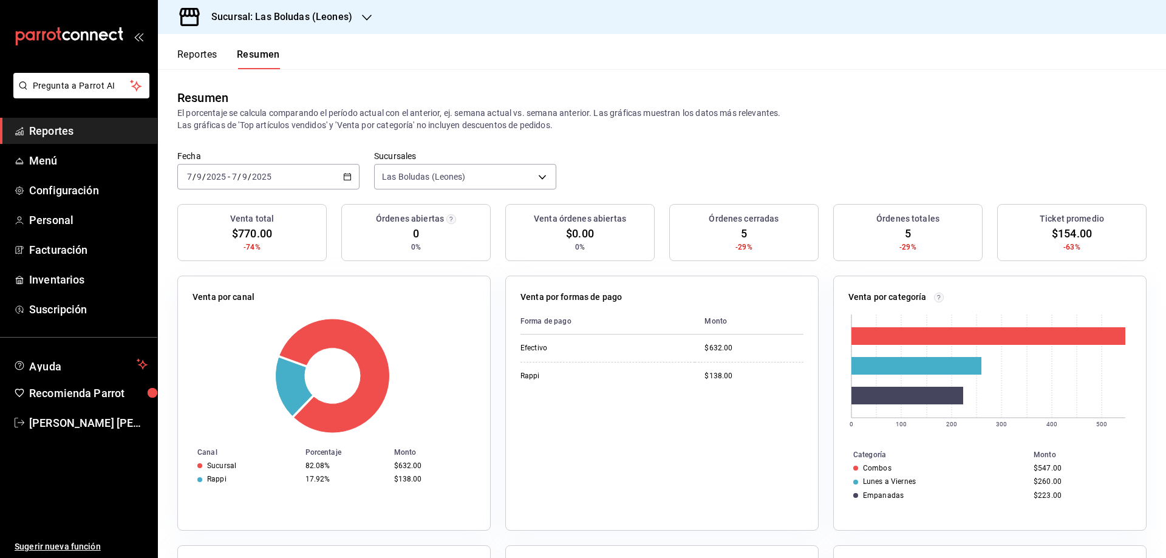
click at [347, 171] on div "[DATE] [DATE] - [DATE] [DATE]" at bounding box center [268, 176] width 182 height 25
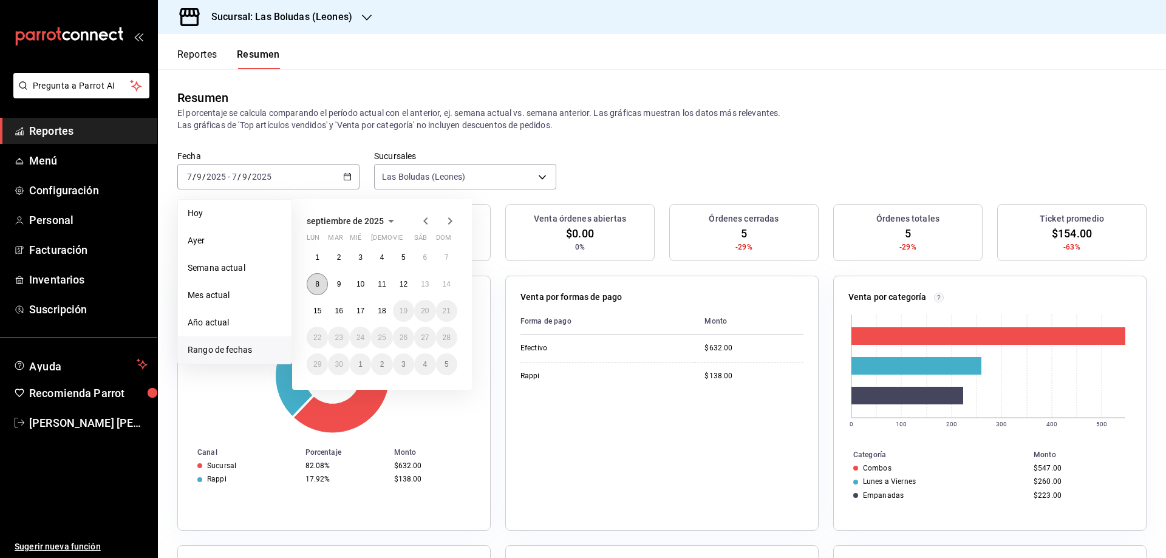
click at [317, 287] on abbr "8" at bounding box center [317, 284] width 4 height 8
click at [313, 284] on button "8" at bounding box center [317, 284] width 21 height 22
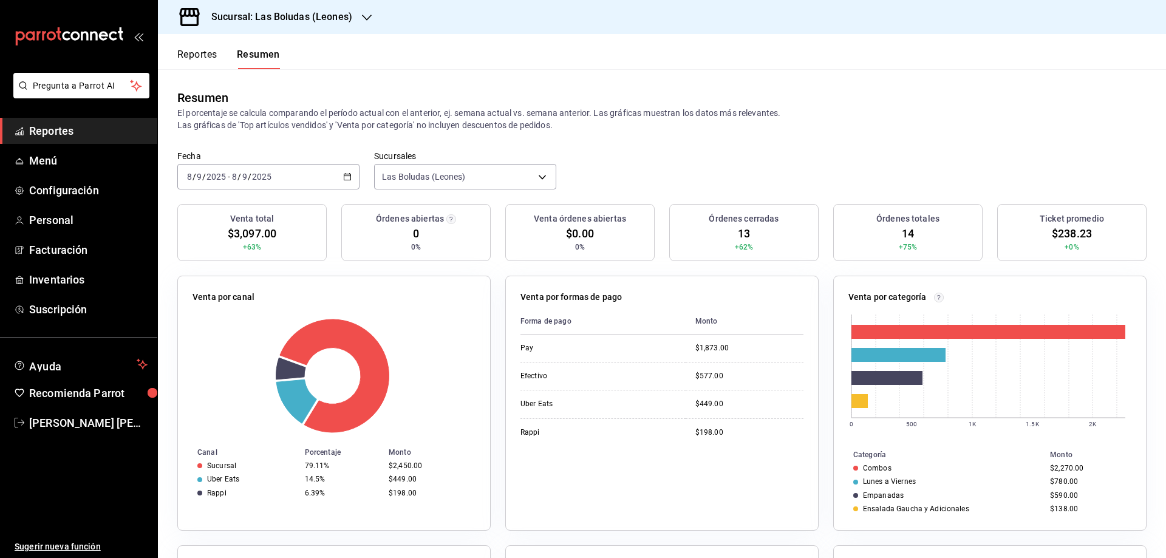
click at [338, 171] on div "[DATE] [DATE] - [DATE] [DATE]" at bounding box center [268, 176] width 182 height 25
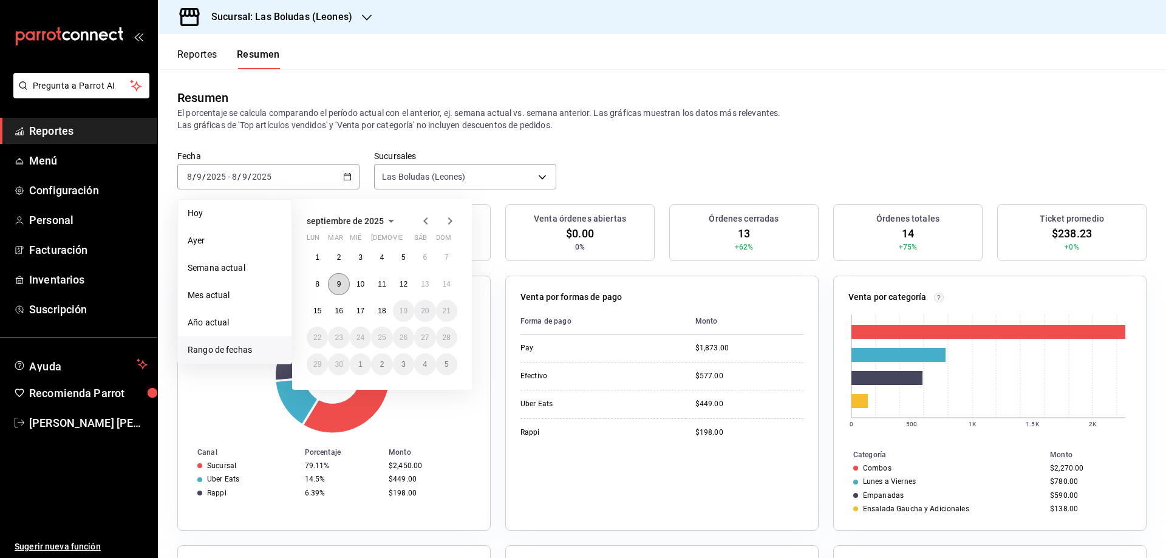
click at [334, 287] on button "9" at bounding box center [338, 284] width 21 height 22
click at [338, 282] on abbr "9" at bounding box center [339, 284] width 4 height 8
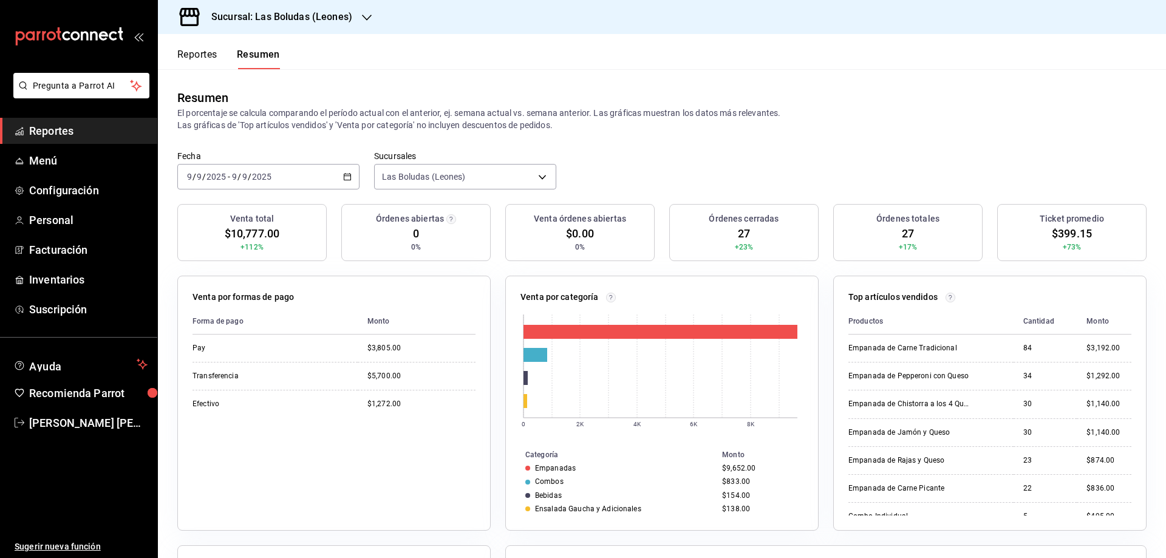
click at [344, 176] on \(Stroke\) "button" at bounding box center [347, 175] width 7 height 1
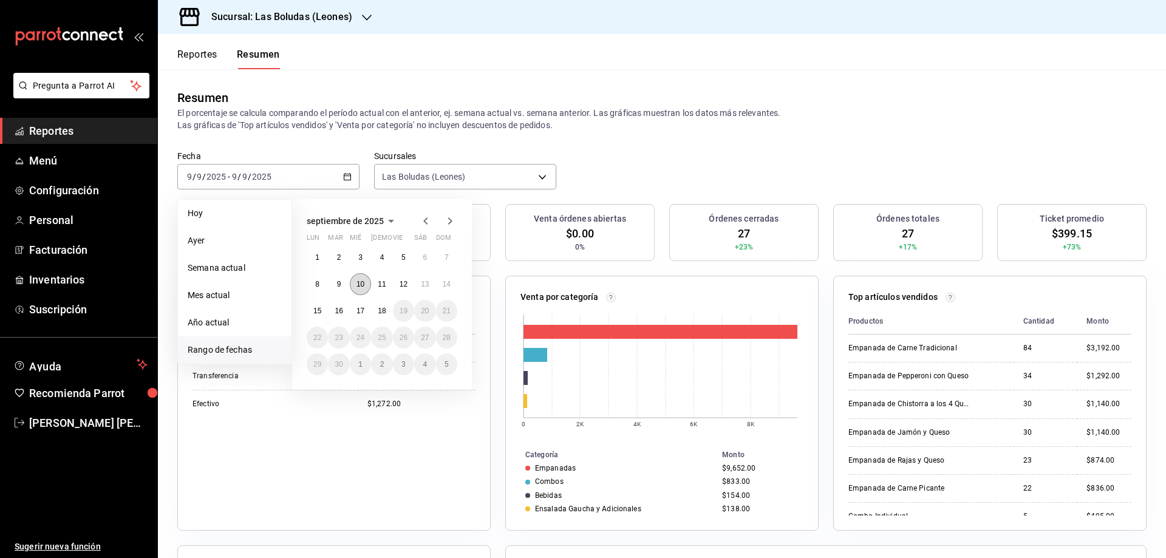
click at [364, 284] on abbr "10" at bounding box center [360, 284] width 8 height 8
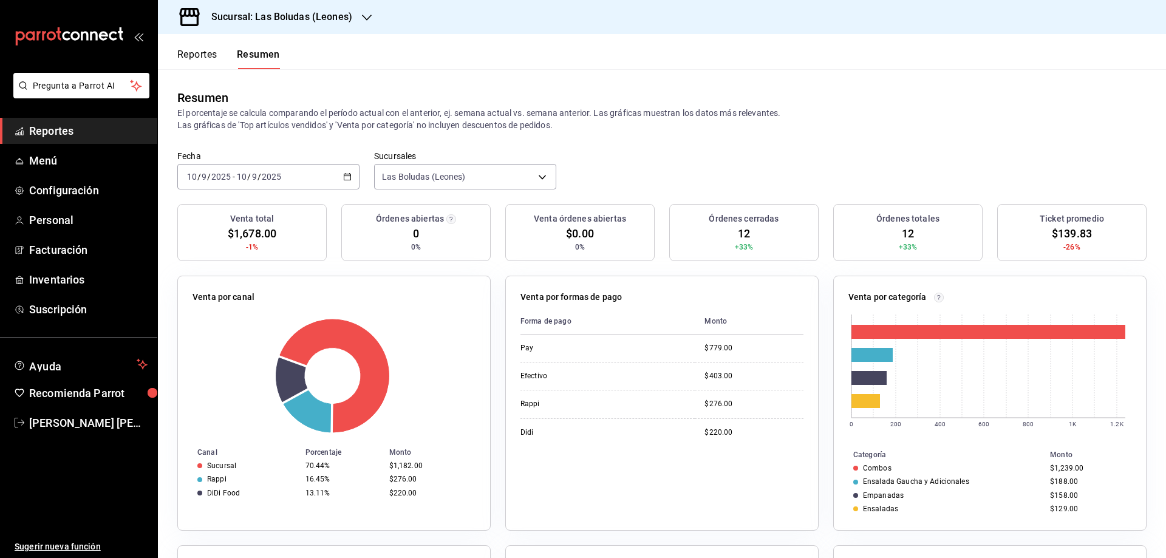
click at [343, 175] on icon "button" at bounding box center [347, 176] width 8 height 8
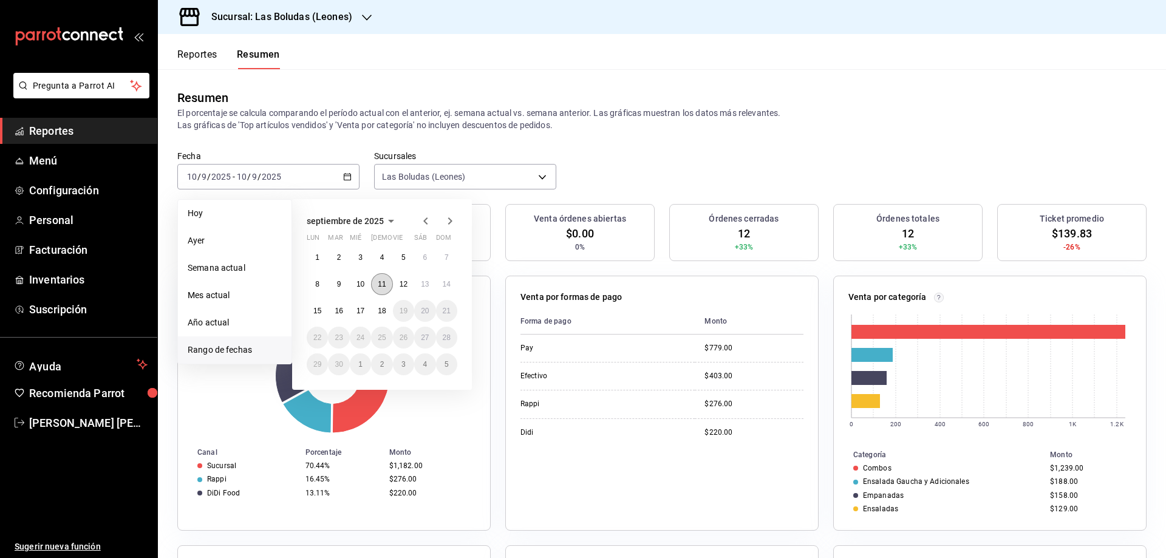
click at [387, 278] on button "11" at bounding box center [381, 284] width 21 height 22
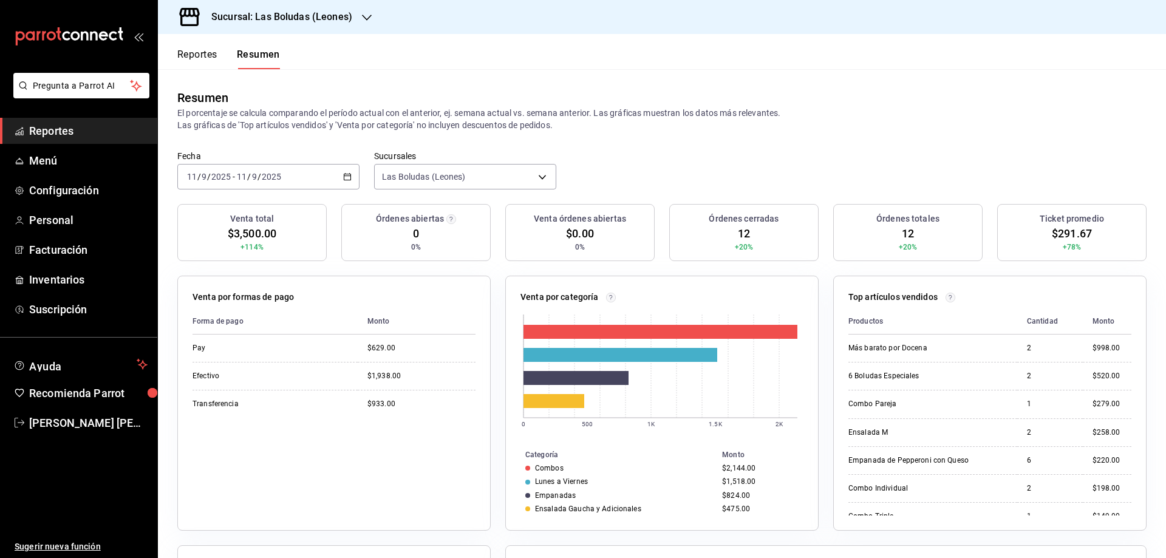
click at [343, 173] on icon "button" at bounding box center [347, 176] width 8 height 8
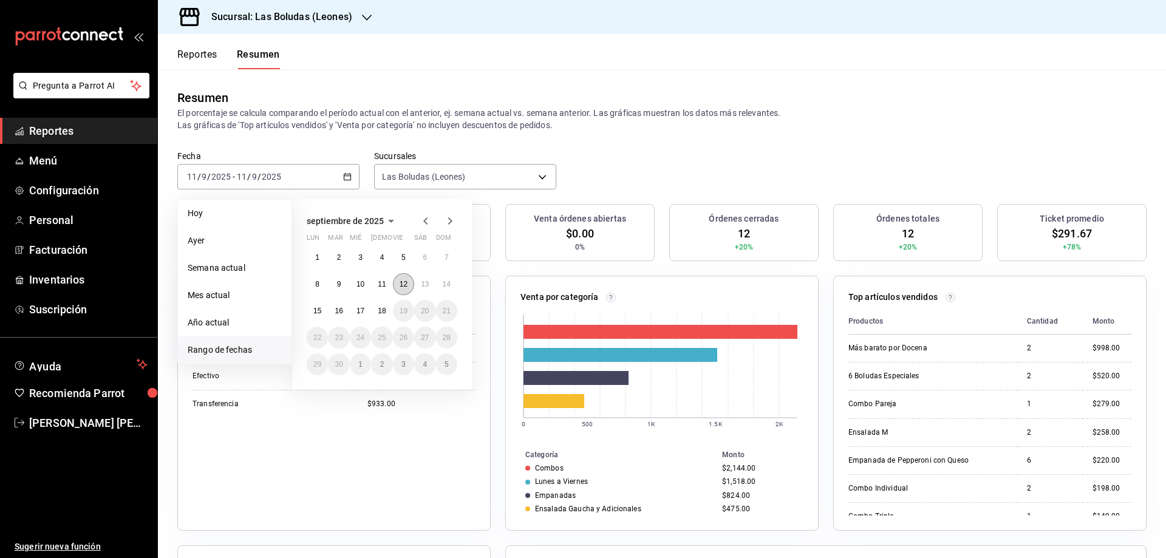
click at [402, 285] on abbr "12" at bounding box center [403, 284] width 8 height 8
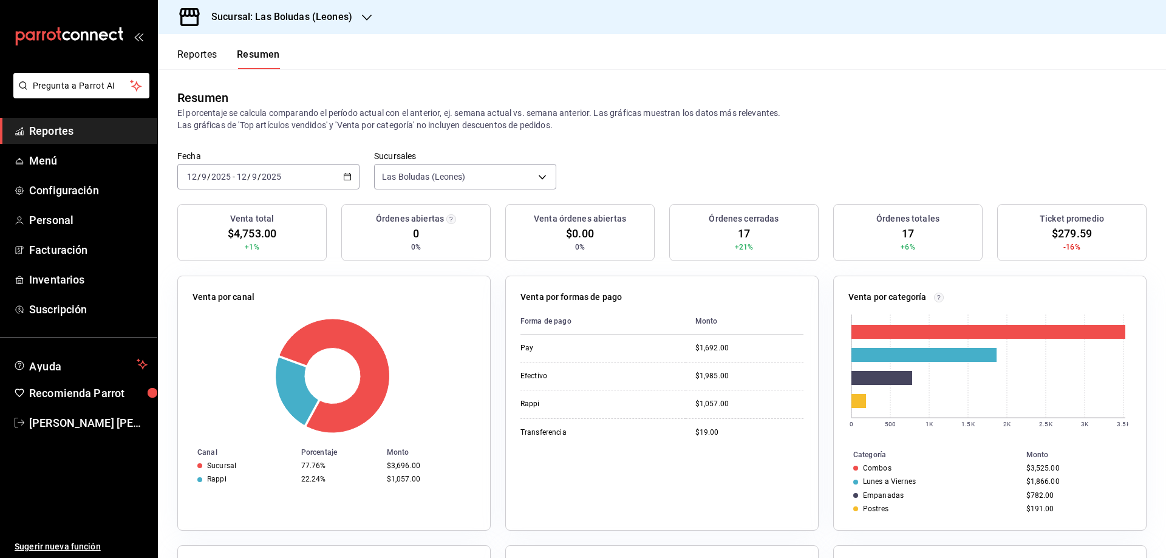
click at [348, 176] on \(Stroke\) "button" at bounding box center [347, 175] width 7 height 1
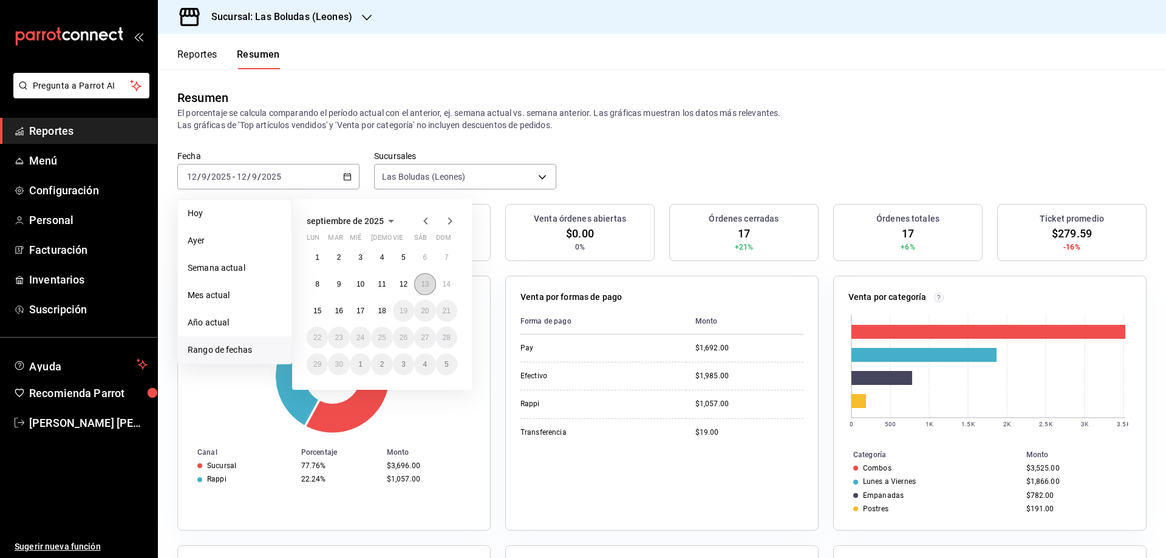
click at [424, 287] on abbr "13" at bounding box center [425, 284] width 8 height 8
click at [424, 285] on abbr "13" at bounding box center [425, 284] width 8 height 8
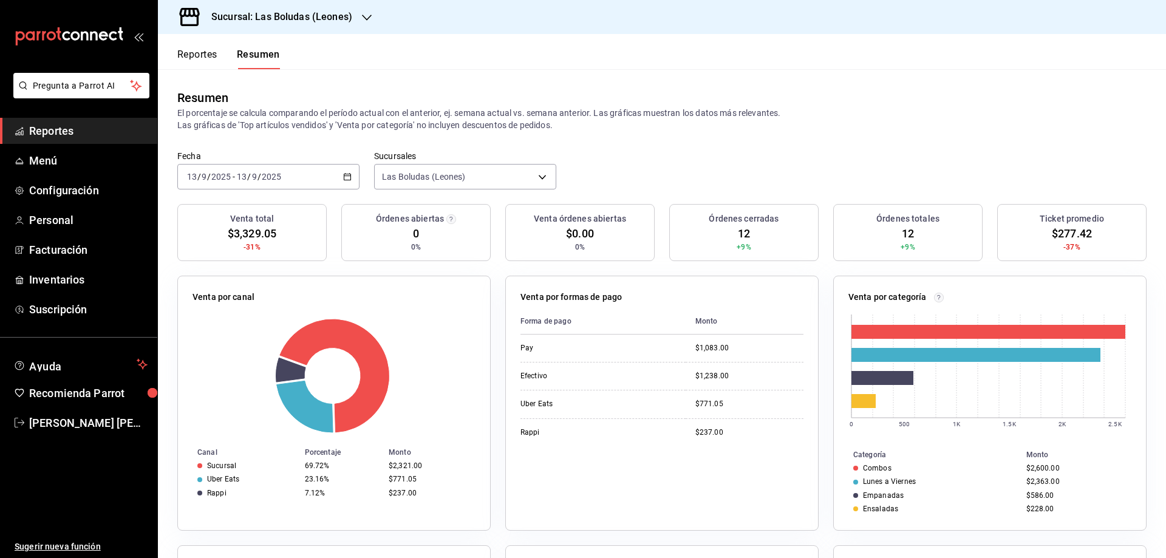
click at [345, 177] on icon "button" at bounding box center [347, 176] width 8 height 8
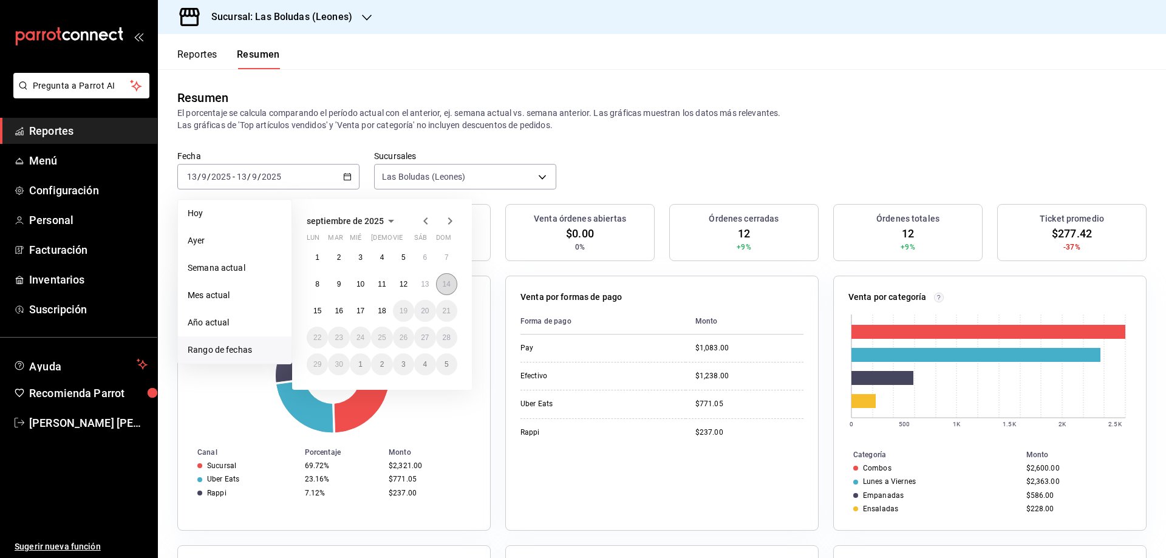
click at [451, 287] on button "14" at bounding box center [446, 284] width 21 height 22
click at [446, 283] on abbr "14" at bounding box center [447, 284] width 8 height 8
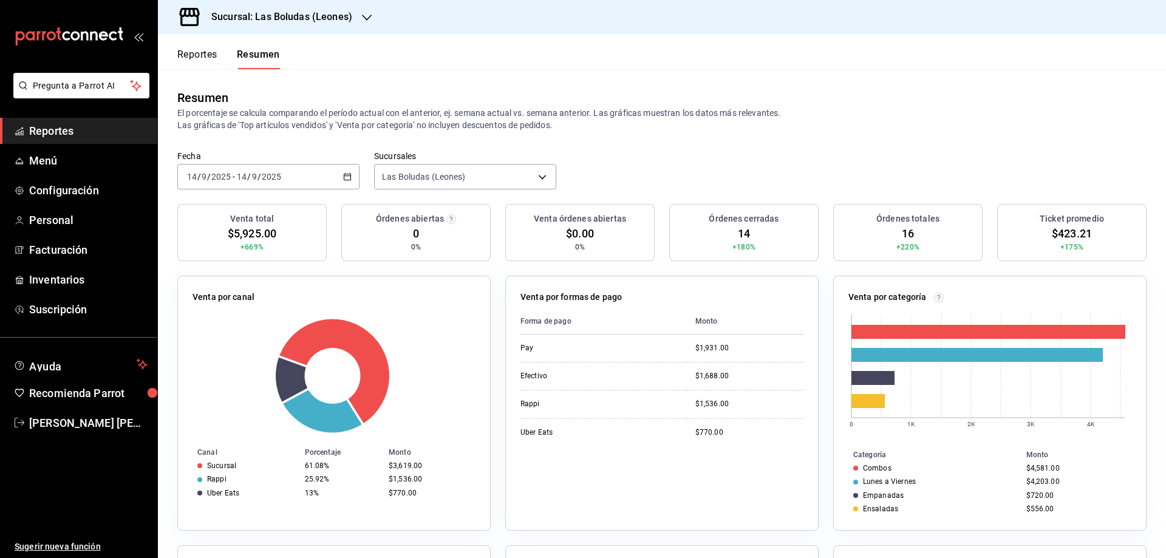
click at [342, 172] on div "[DATE] [DATE] - [DATE] [DATE]" at bounding box center [268, 176] width 182 height 25
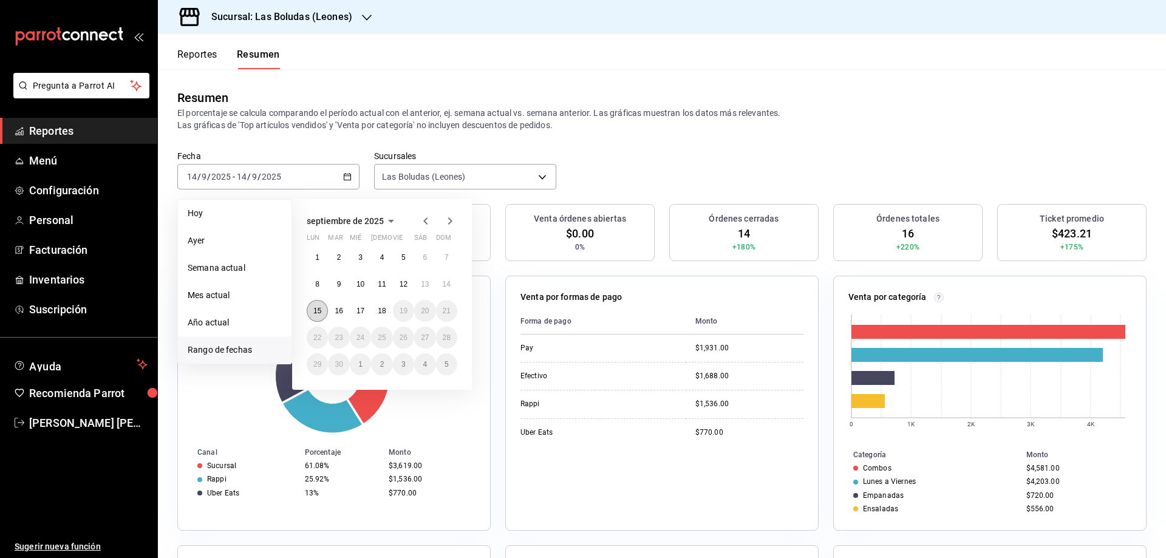
click at [312, 314] on button "15" at bounding box center [317, 311] width 21 height 22
click at [316, 305] on button "15" at bounding box center [317, 311] width 21 height 22
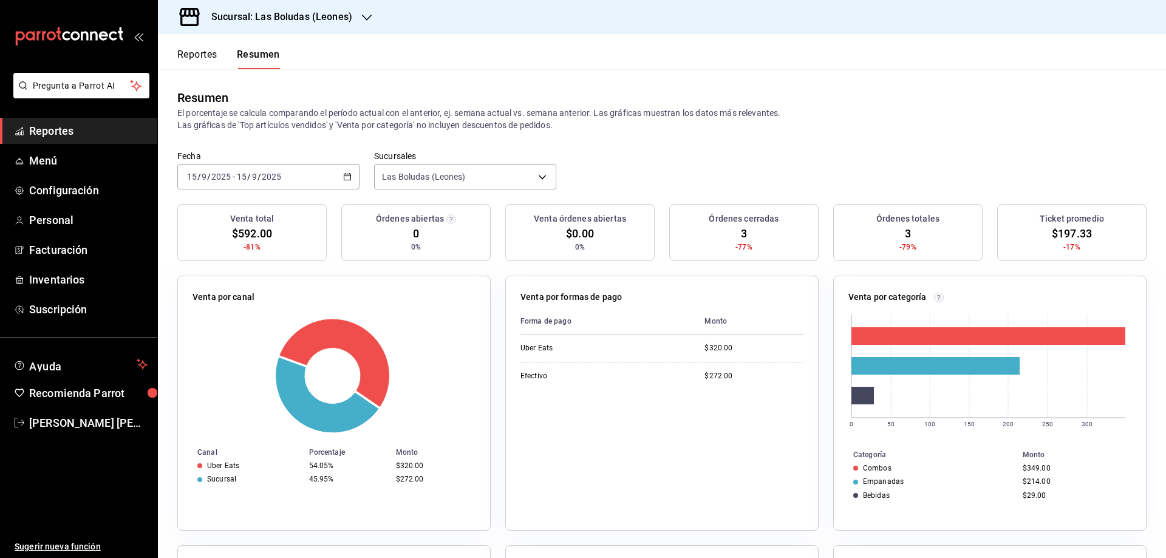
click at [343, 172] on icon "button" at bounding box center [347, 176] width 8 height 8
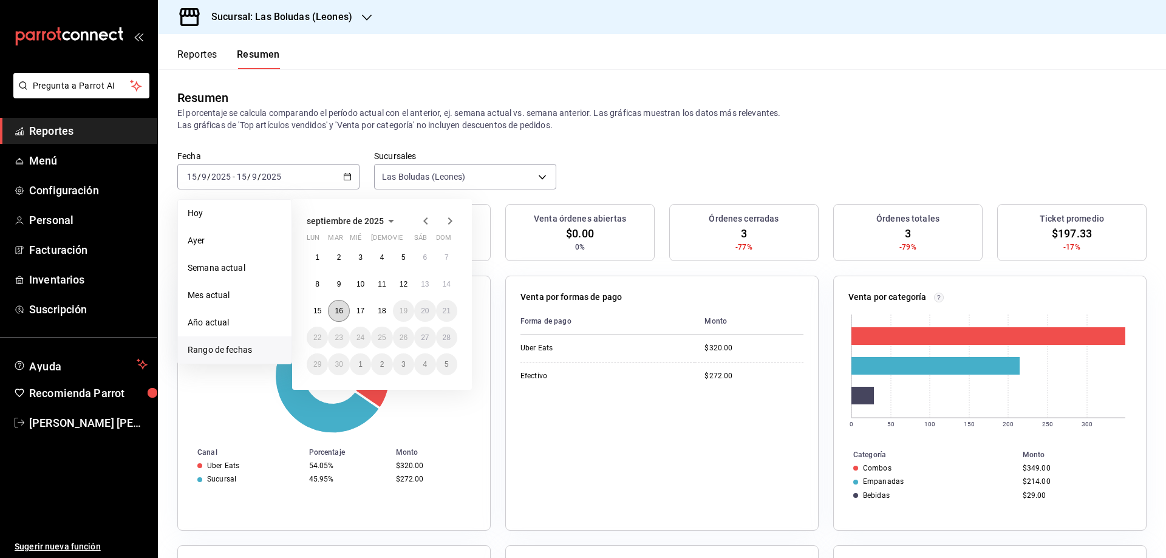
click at [338, 314] on abbr "16" at bounding box center [338, 311] width 8 height 8
click at [338, 309] on abbr "16" at bounding box center [338, 311] width 8 height 8
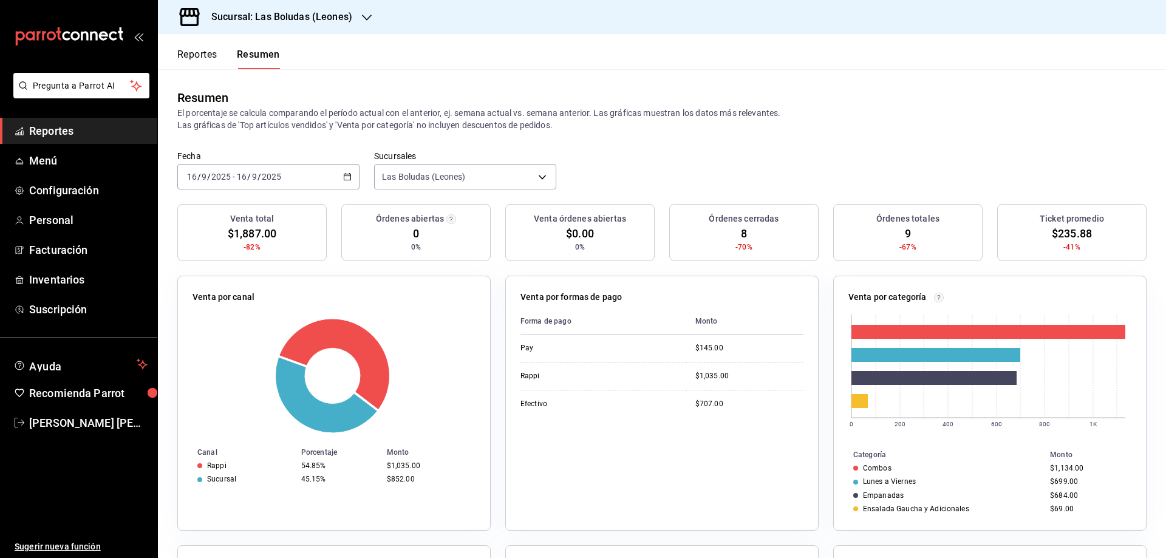
click at [345, 173] on icon "button" at bounding box center [347, 176] width 8 height 8
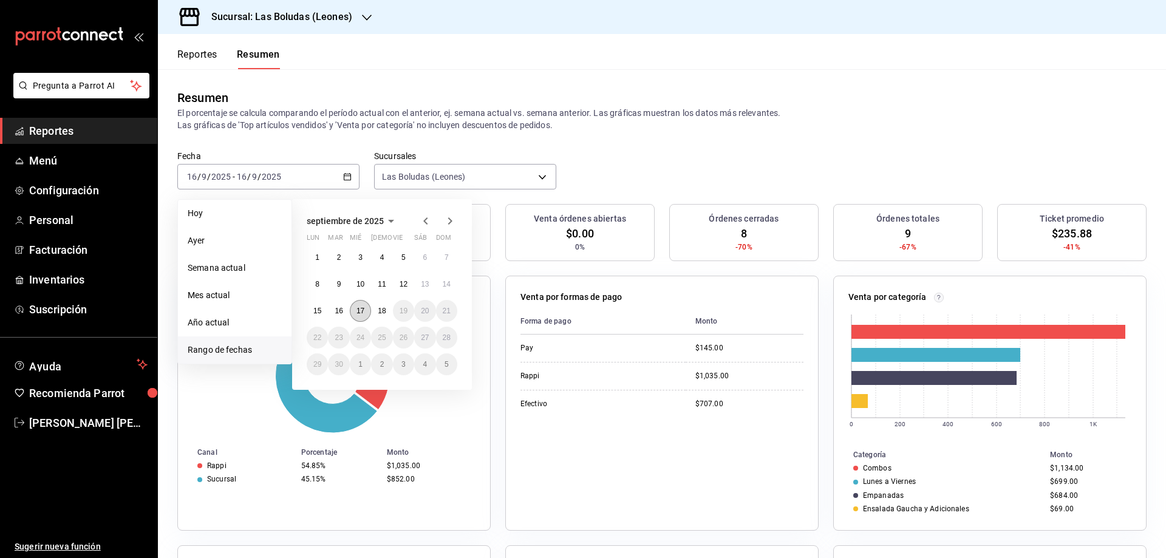
click at [361, 315] on abbr "17" at bounding box center [360, 311] width 8 height 8
click at [358, 310] on abbr "17" at bounding box center [360, 311] width 8 height 8
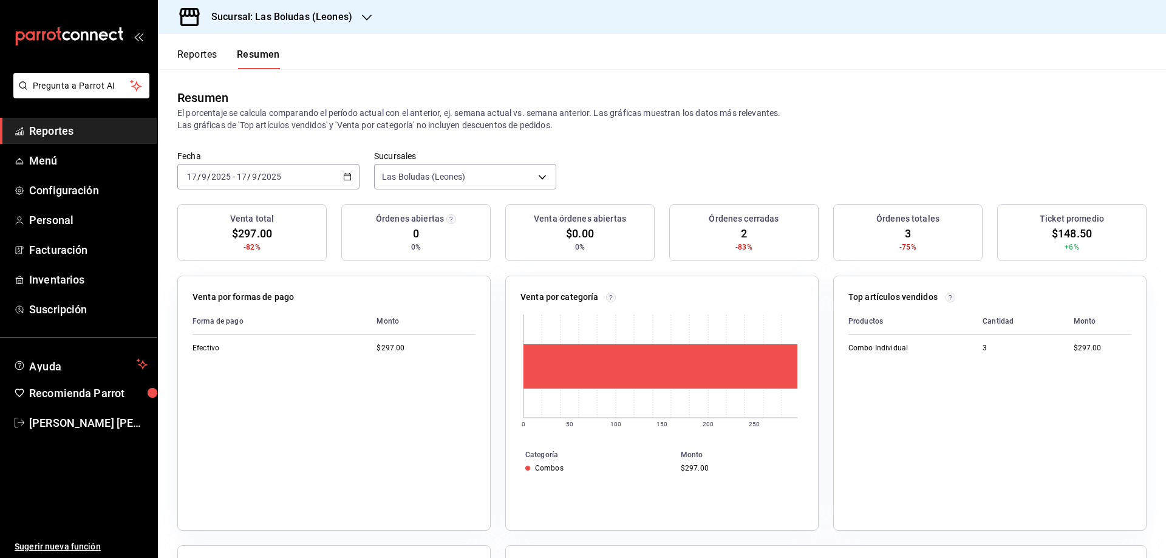
click at [347, 180] on \(Stroke\) "button" at bounding box center [347, 177] width 7 height 7
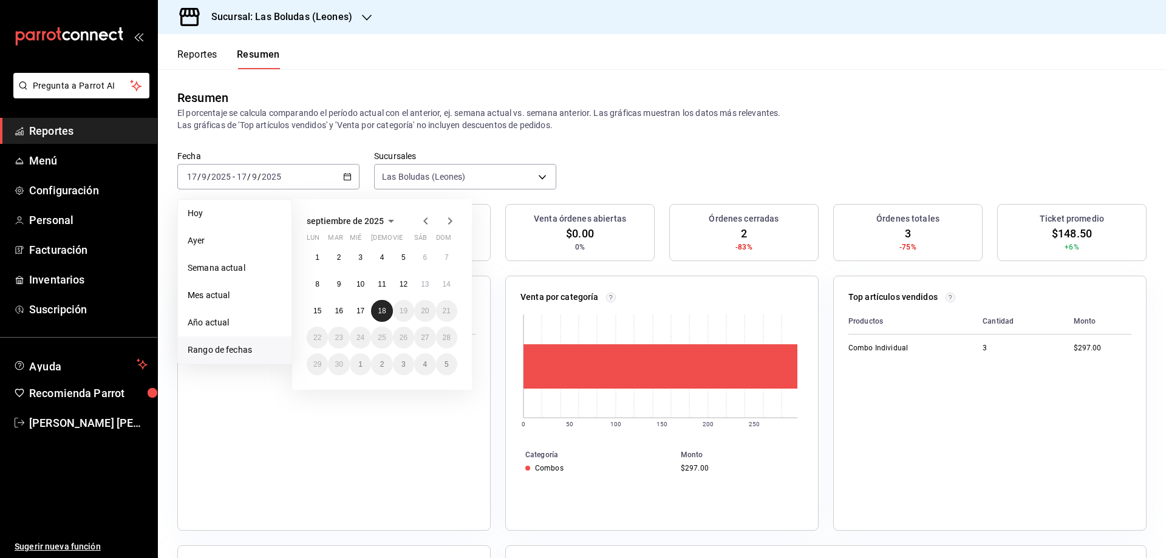
click at [381, 316] on button "18" at bounding box center [381, 311] width 21 height 22
click at [381, 310] on abbr "18" at bounding box center [382, 311] width 8 height 8
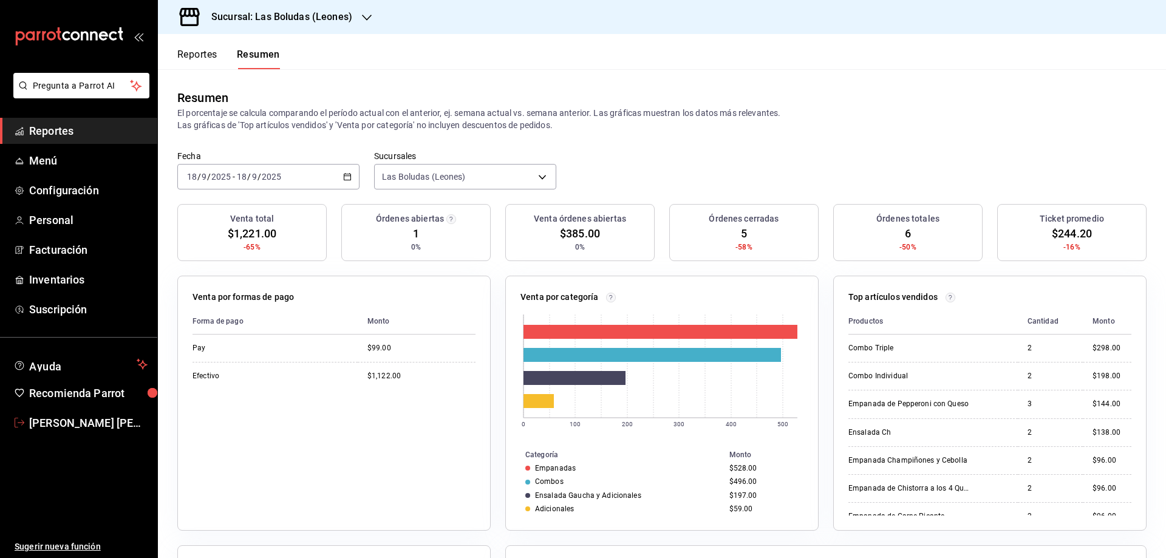
drag, startPoint x: 112, startPoint y: 423, endPoint x: 131, endPoint y: 419, distance: 19.3
click at [112, 423] on span "[PERSON_NAME] [PERSON_NAME]" at bounding box center [88, 423] width 118 height 16
